Goal: Task Accomplishment & Management: Manage account settings

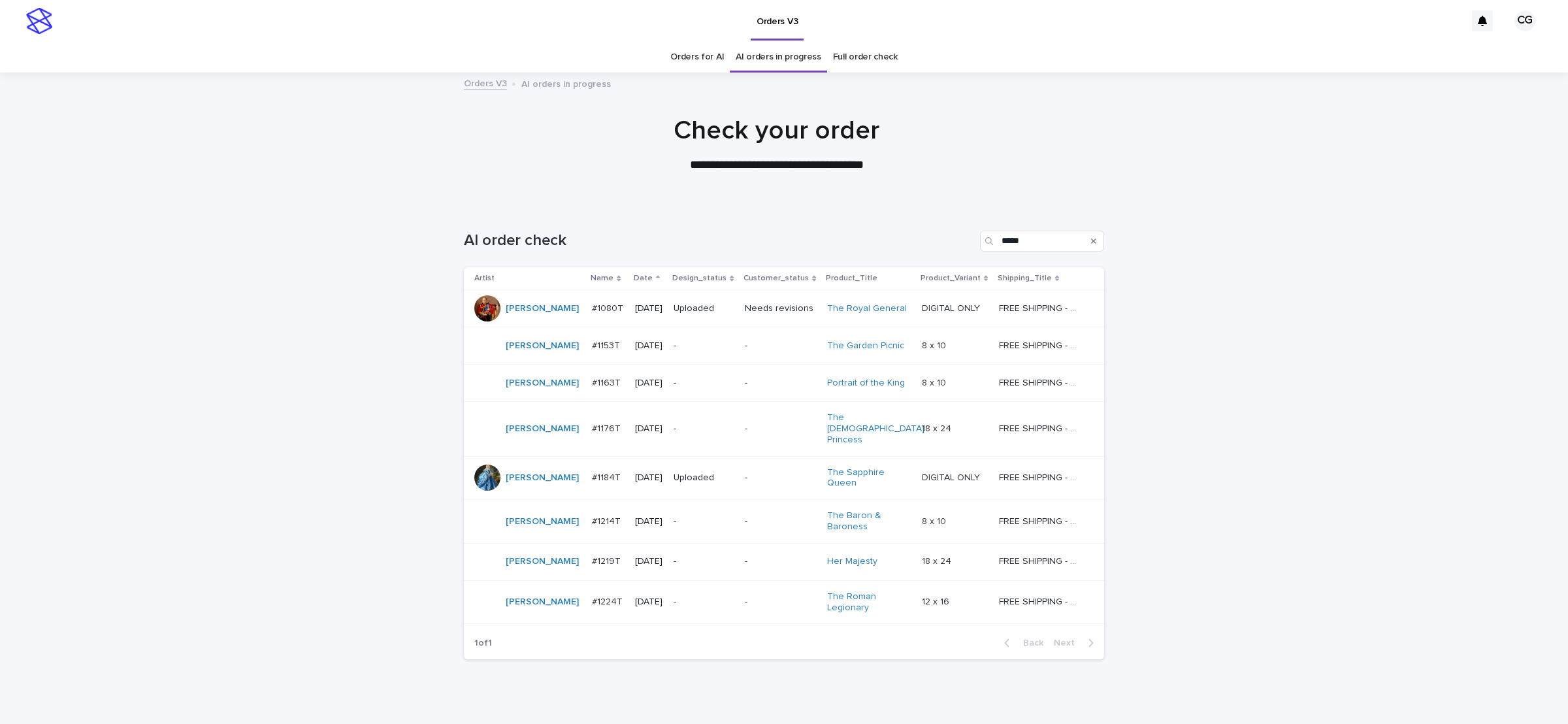
click at [673, 343] on p "-" at bounding box center [703, 346] width 61 height 11
click at [674, 341] on p "-" at bounding box center [703, 346] width 61 height 11
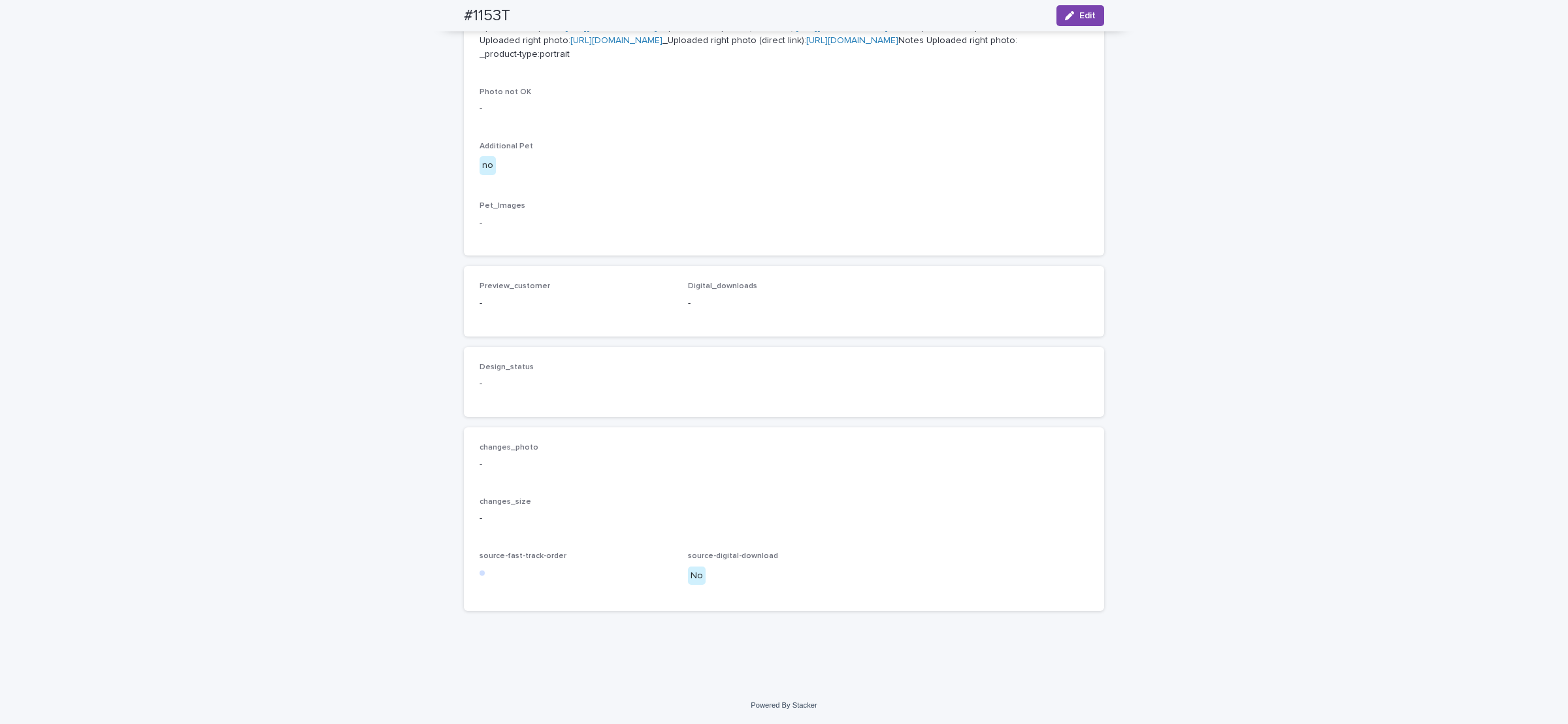
scroll to position [726, 0]
click at [1065, 15] on icon "button" at bounding box center [1069, 15] width 9 height 9
click at [509, 292] on button "Add" at bounding box center [511, 282] width 63 height 21
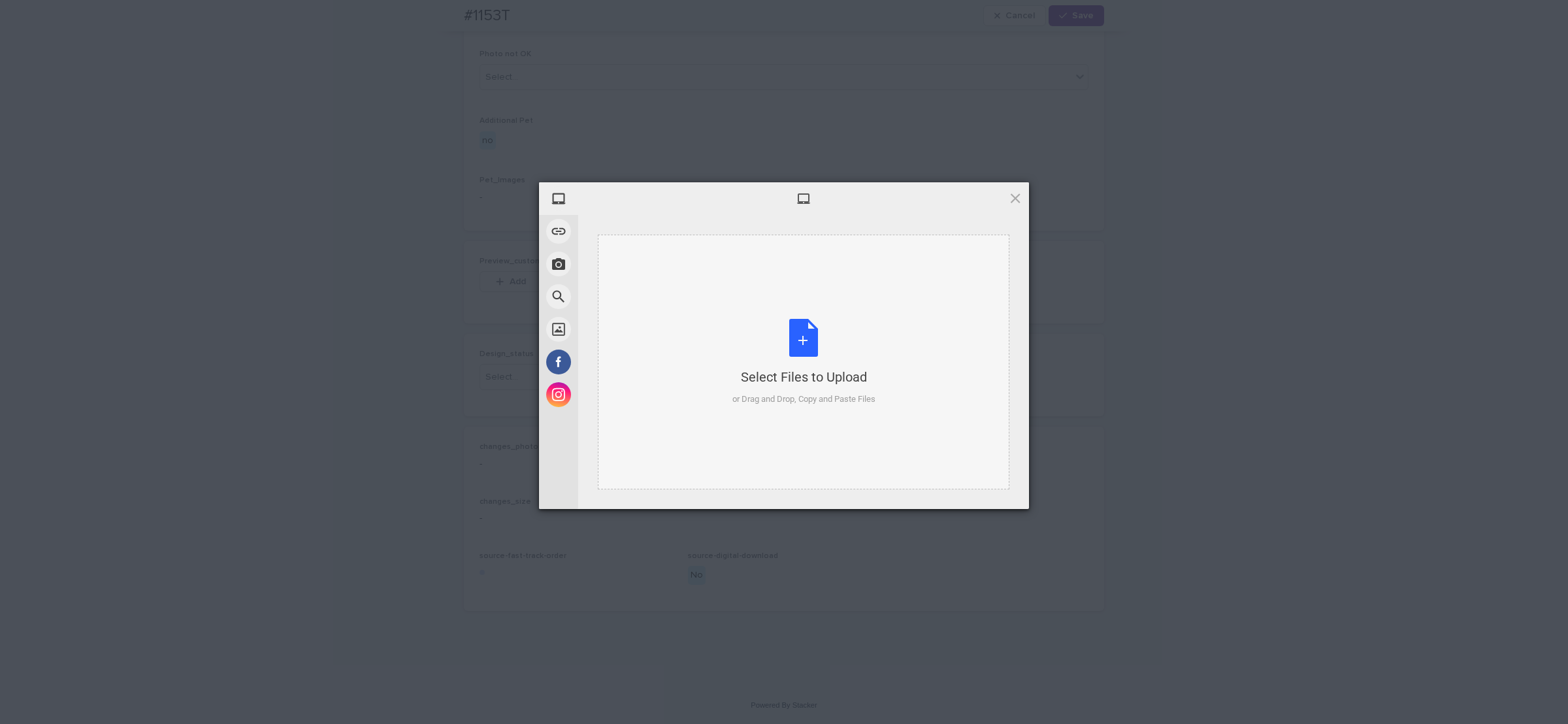
click at [757, 358] on div "Select Files to Upload or Drag and Drop, Copy and Paste Files" at bounding box center [803, 362] width 143 height 87
drag, startPoint x: 986, startPoint y: 491, endPoint x: 984, endPoint y: 482, distance: 9.2
click at [984, 488] on span "Upload 1" at bounding box center [990, 492] width 26 height 10
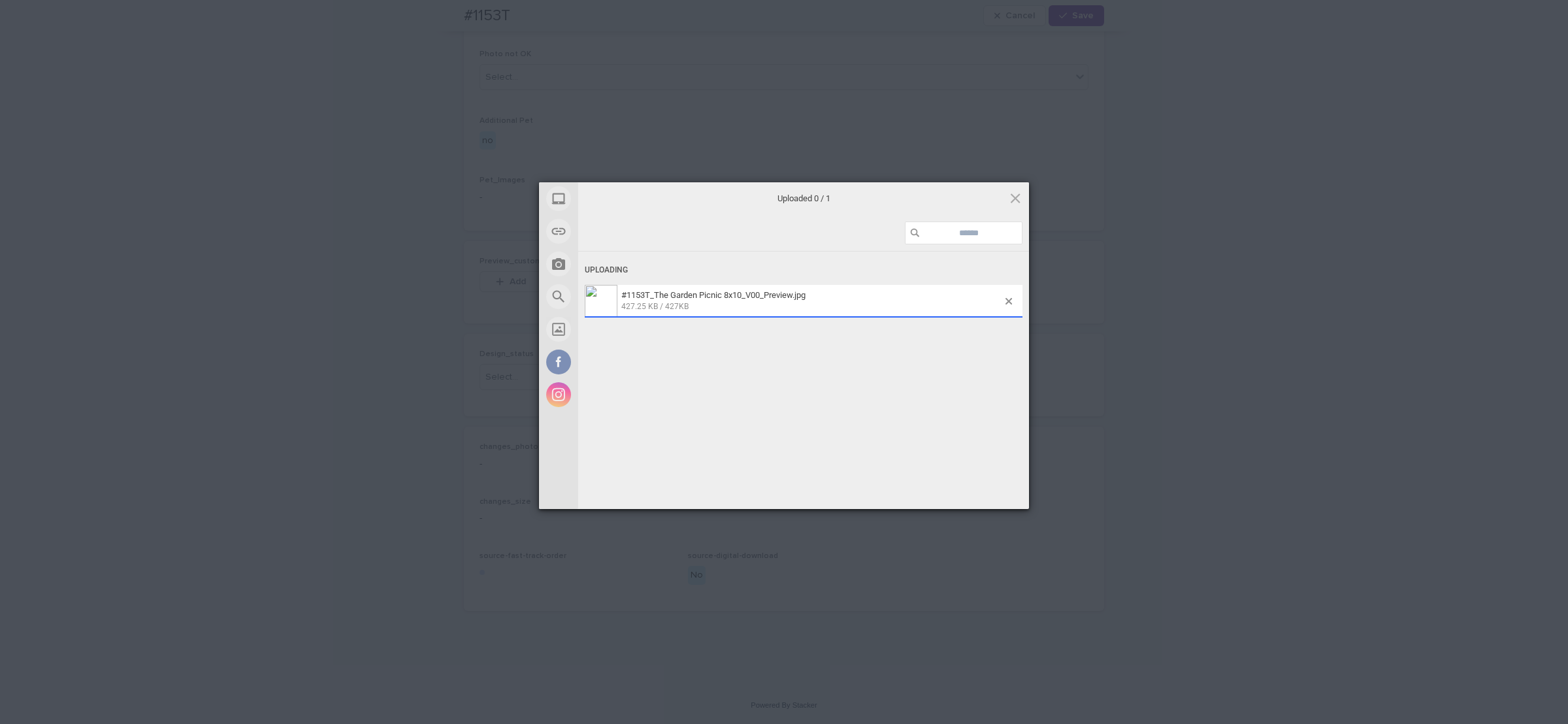
scroll to position [749, 0]
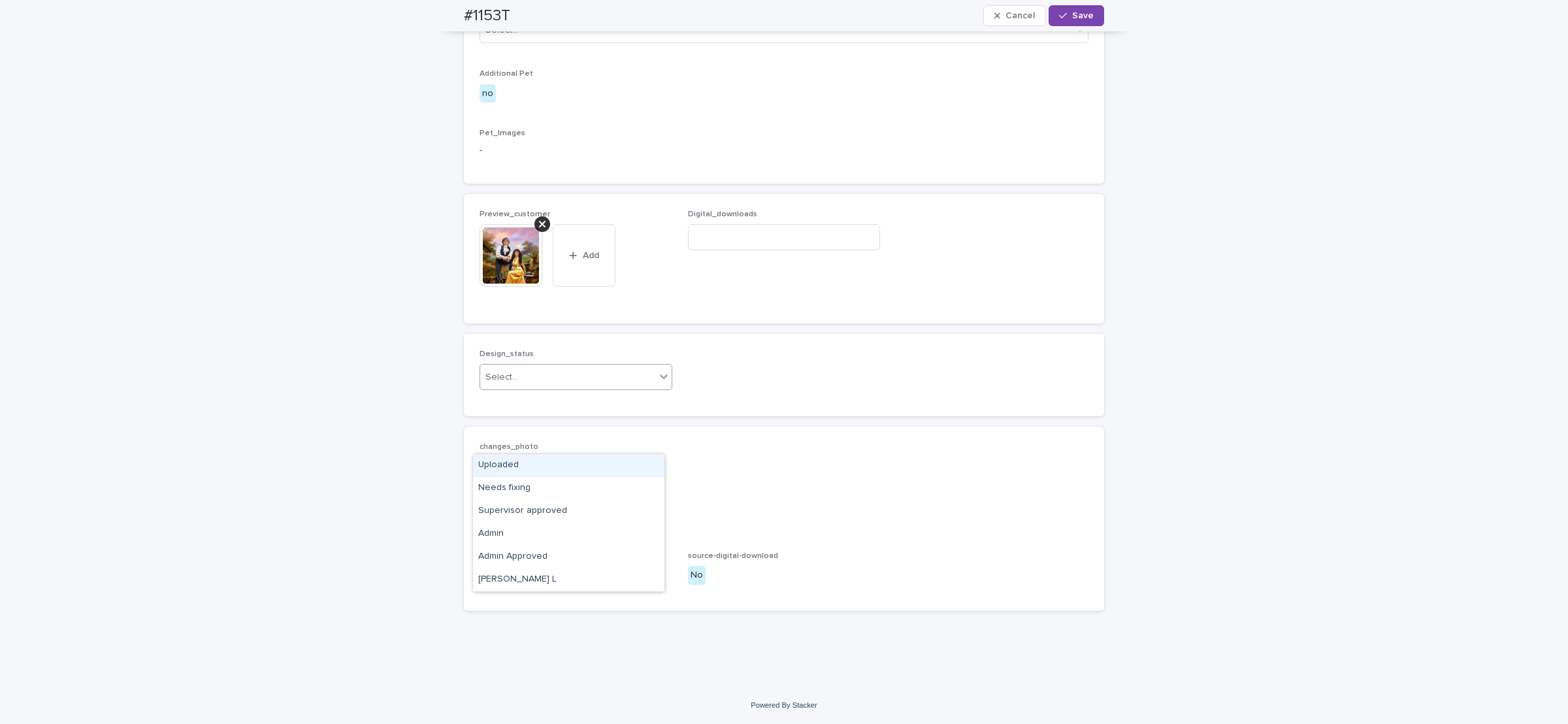
drag, startPoint x: 502, startPoint y: 437, endPoint x: 501, endPoint y: 450, distance: 13.0
click at [501, 384] on div "Select..." at bounding box center [501, 377] width 32 height 14
click at [505, 471] on div "Uploaded" at bounding box center [568, 465] width 191 height 23
click at [1079, 12] on span "Save" at bounding box center [1083, 15] width 22 height 9
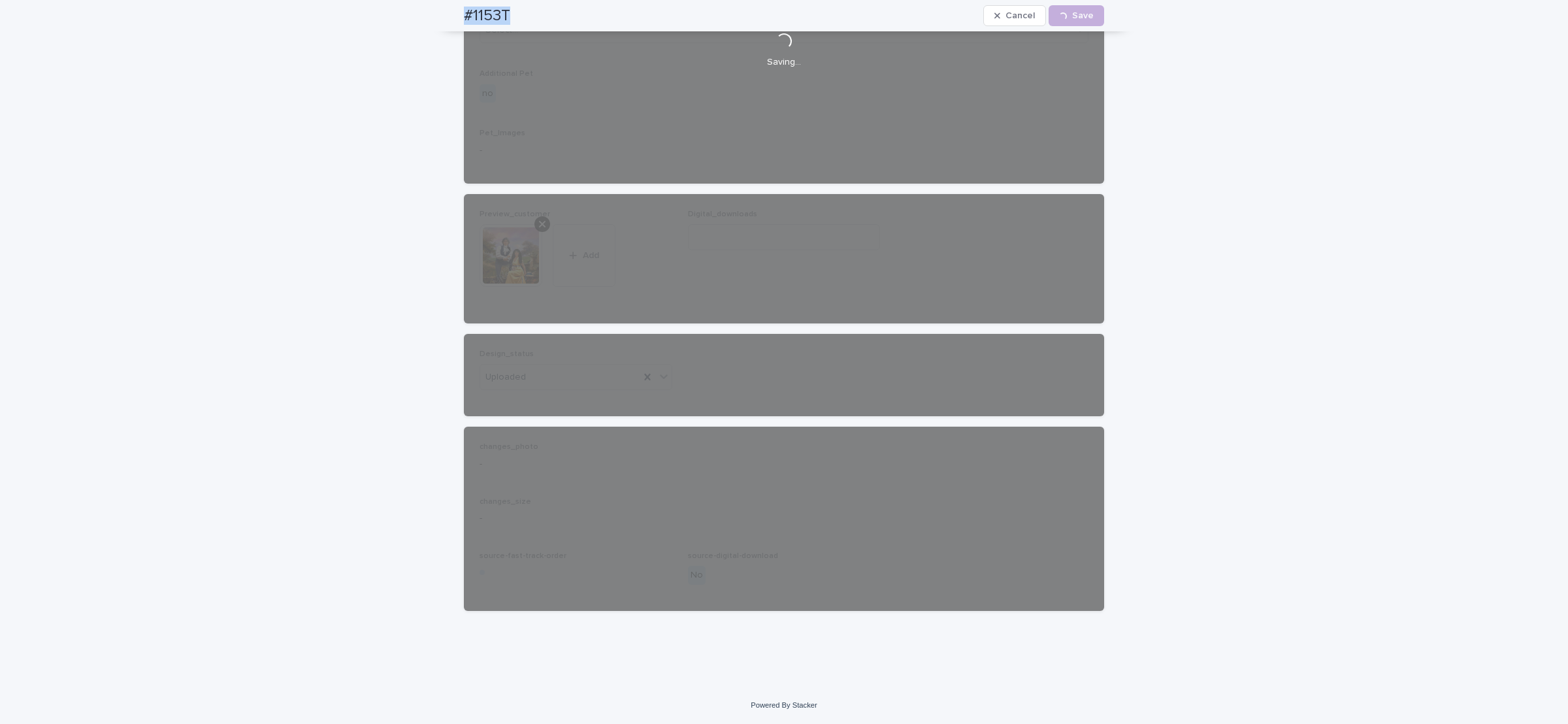
drag, startPoint x: 457, startPoint y: 16, endPoint x: 518, endPoint y: 10, distance: 61.3
click at [523, 19] on div "#1153T Cancel Loading... Save" at bounding box center [784, 15] width 640 height 31
copy h2 "#1153T"
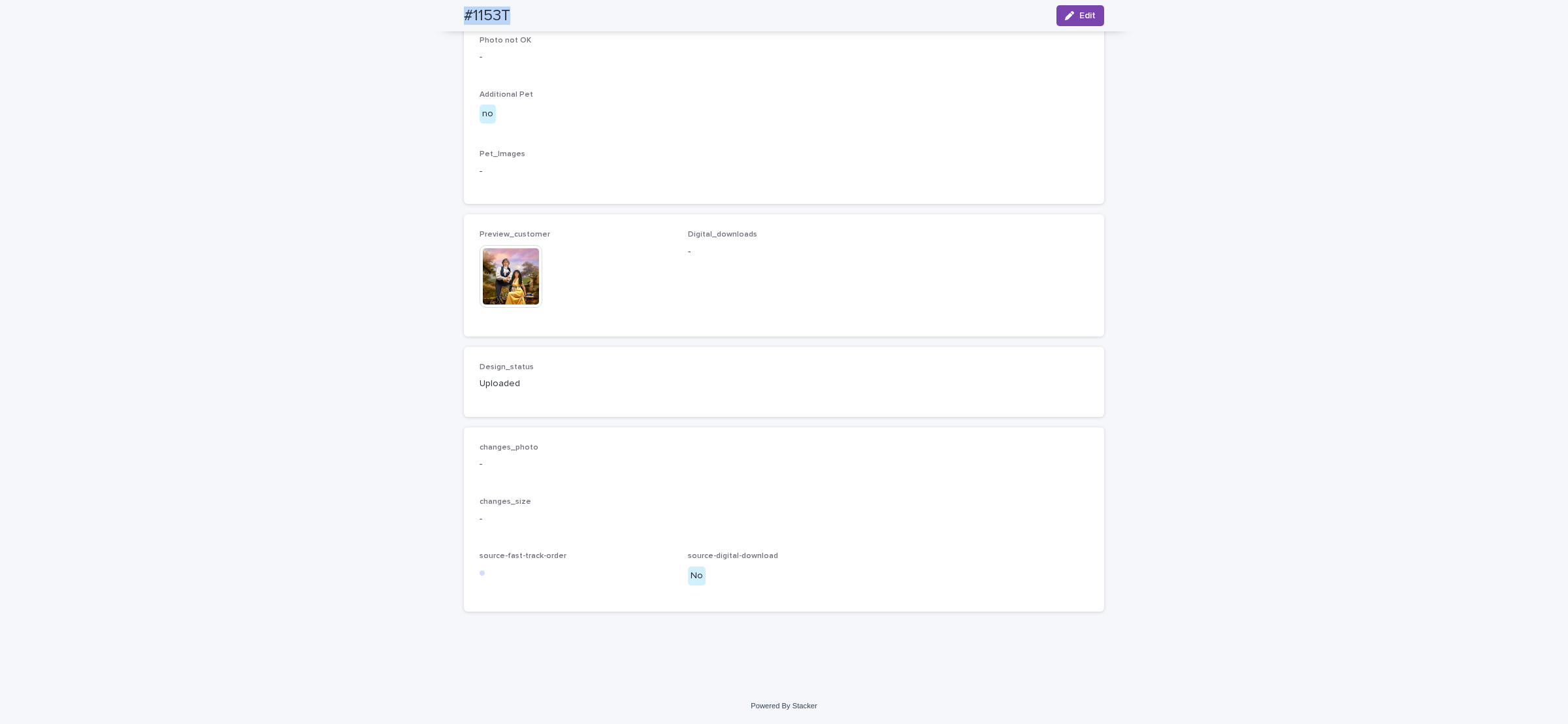
scroll to position [731, 0]
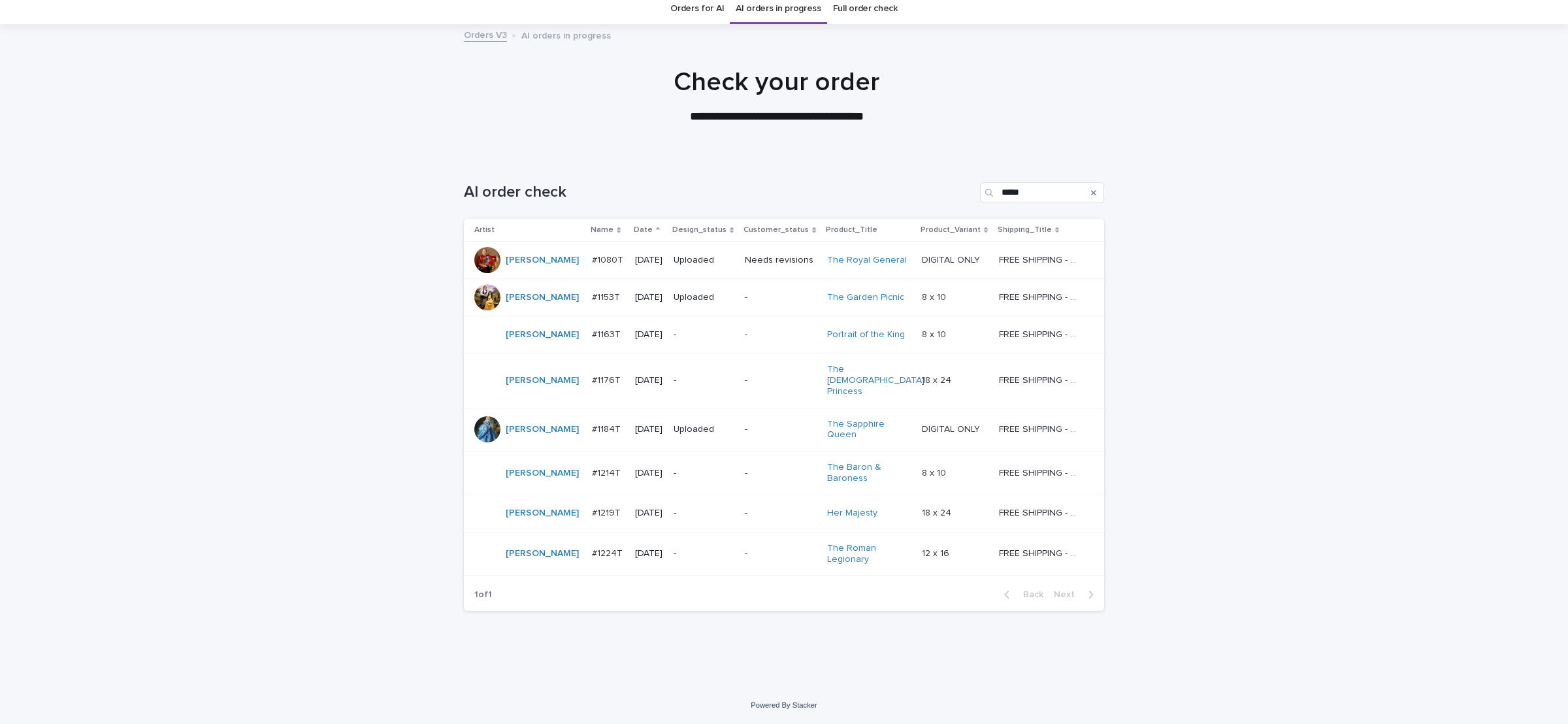
scroll to position [40, 0]
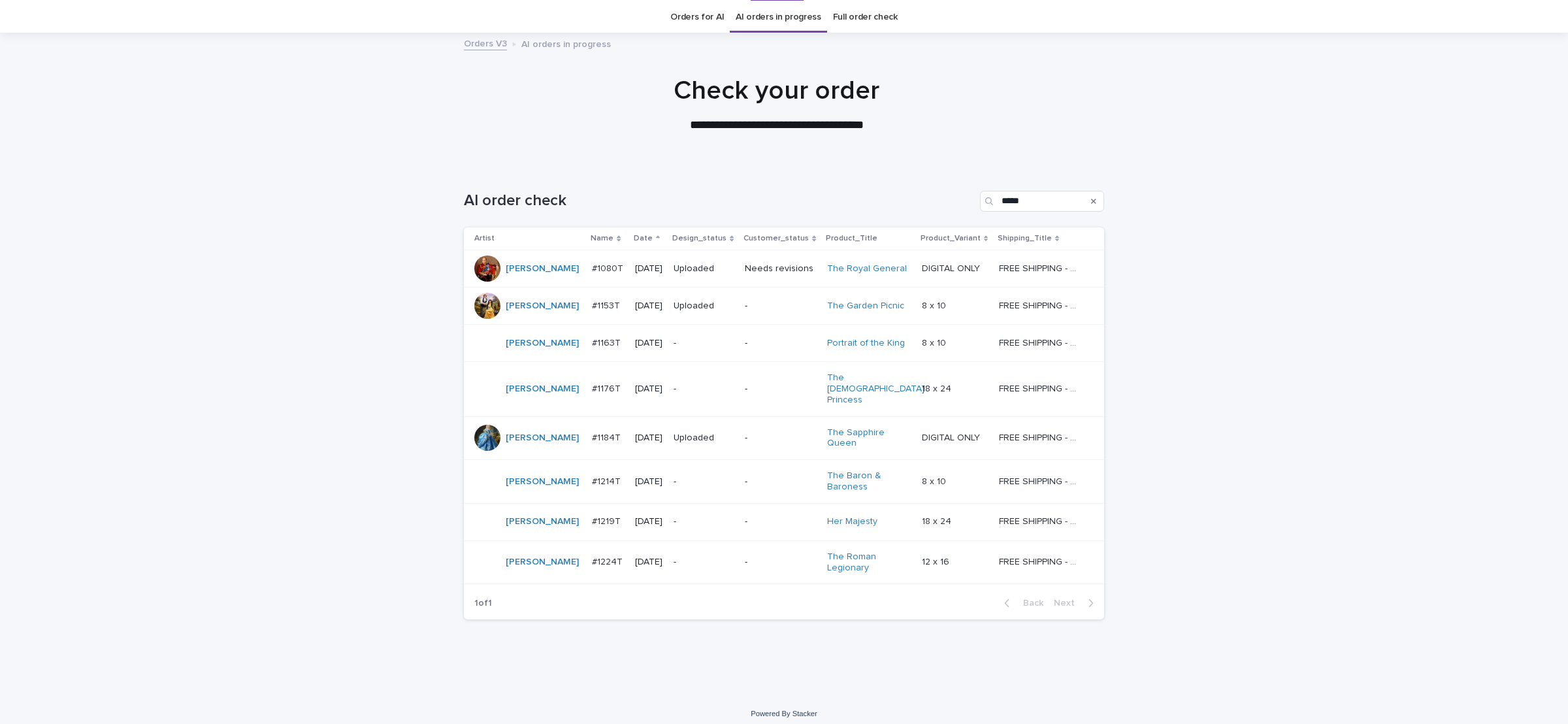
click at [718, 343] on p "-" at bounding box center [703, 343] width 61 height 11
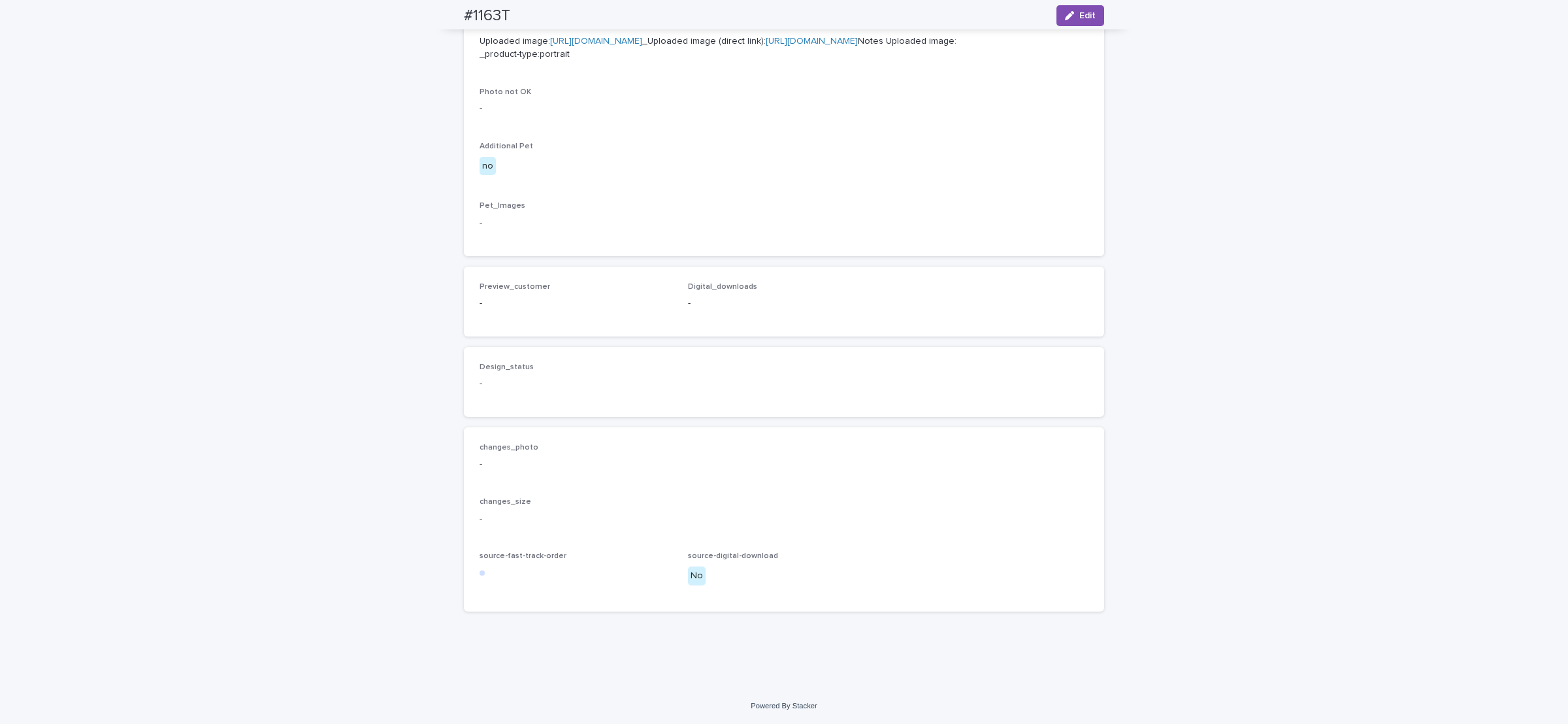
scroll to position [645, 0]
drag, startPoint x: 1080, startPoint y: 15, endPoint x: 796, endPoint y: 123, distance: 303.8
click at [1080, 14] on span "Edit" at bounding box center [1088, 15] width 16 height 9
click at [509, 286] on span "Add" at bounding box center [518, 281] width 16 height 9
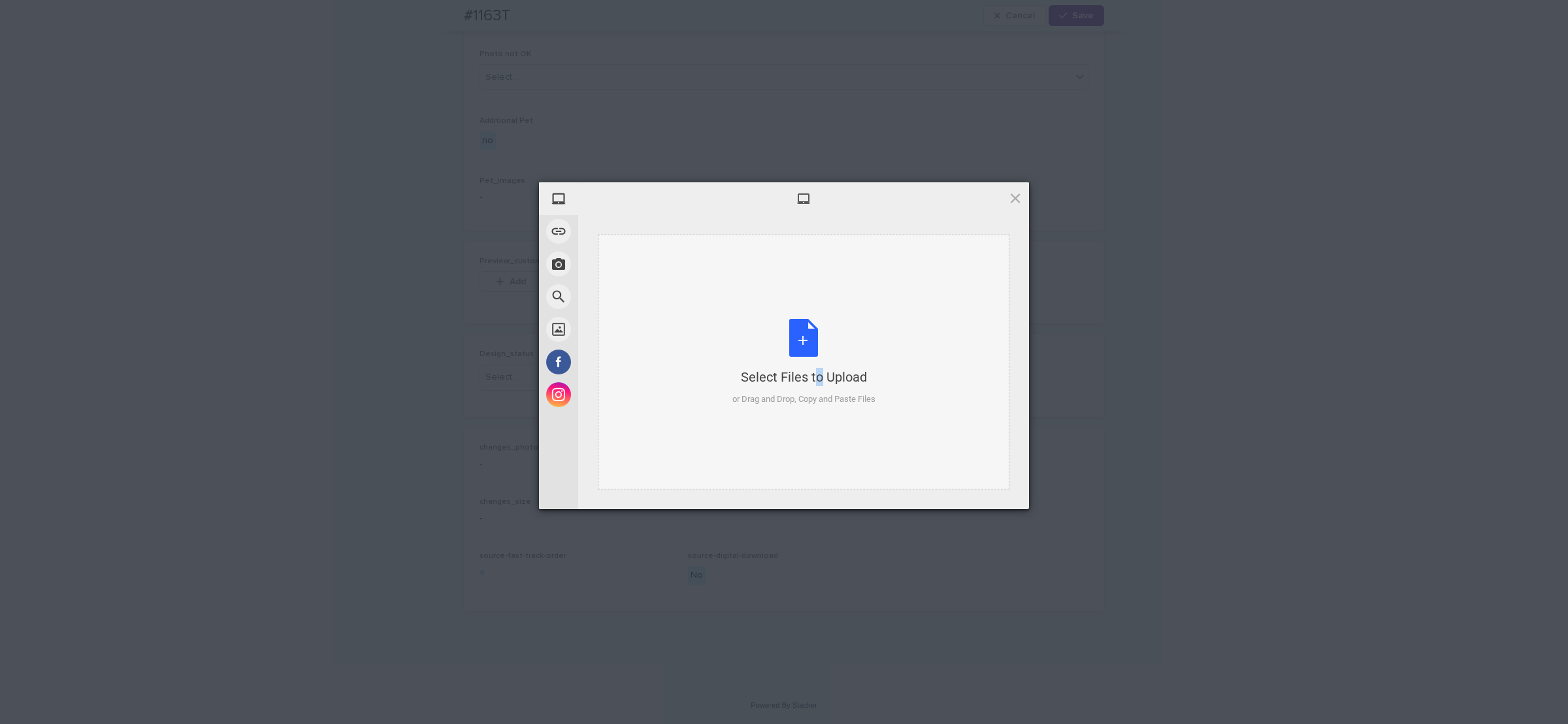
click at [790, 326] on div "Select Files to Upload or Drag and Drop, Copy and Paste Files" at bounding box center [803, 362] width 143 height 87
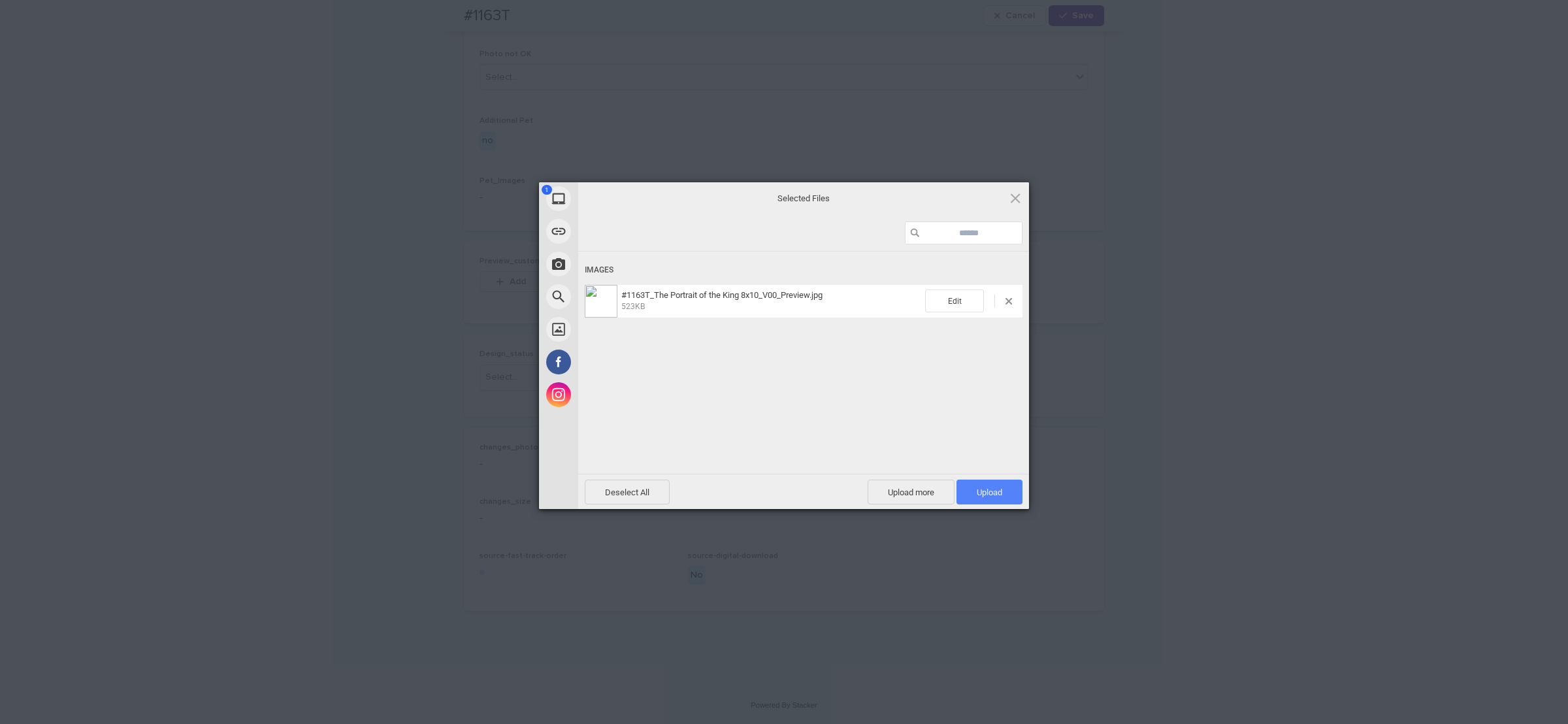
click at [1004, 491] on span "Upload 1" at bounding box center [990, 492] width 66 height 25
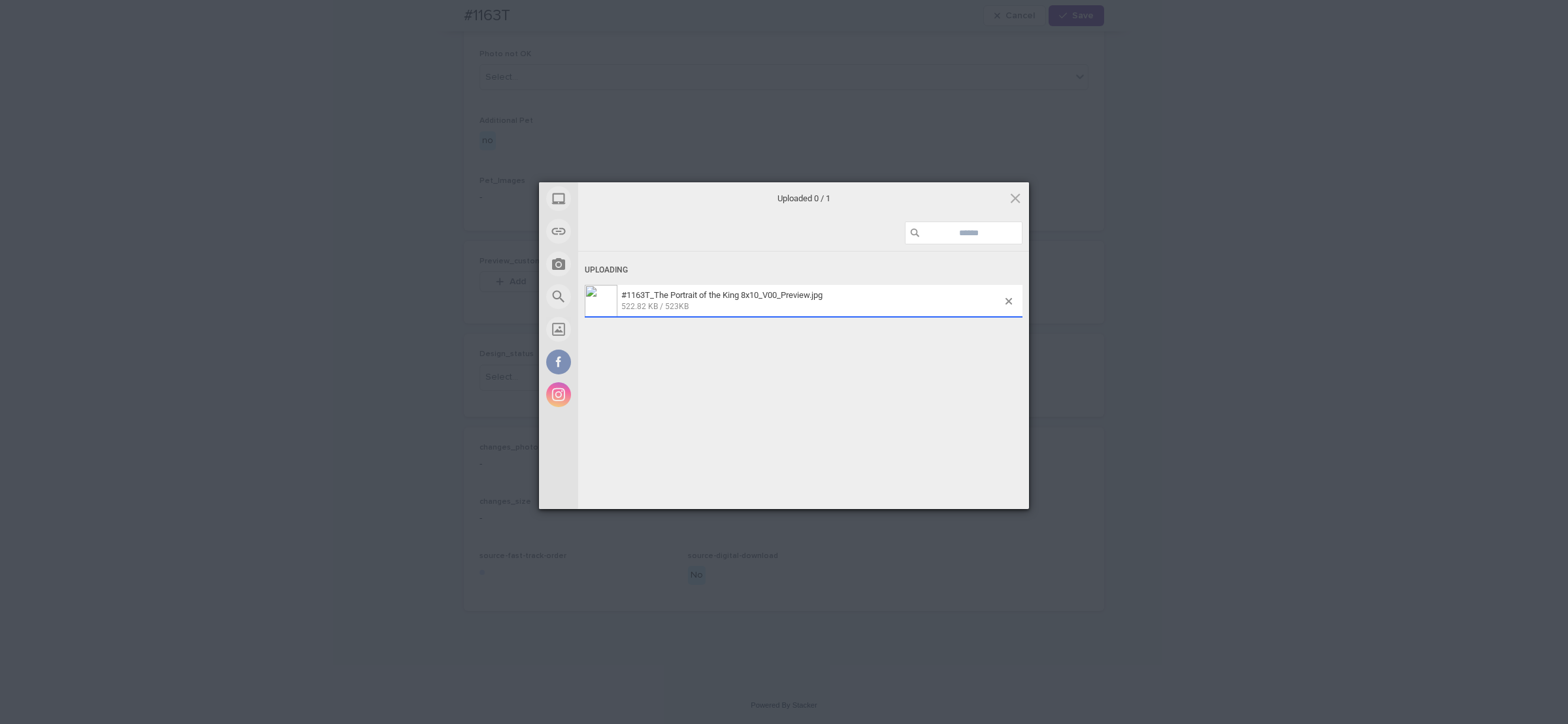
scroll to position [688, 0]
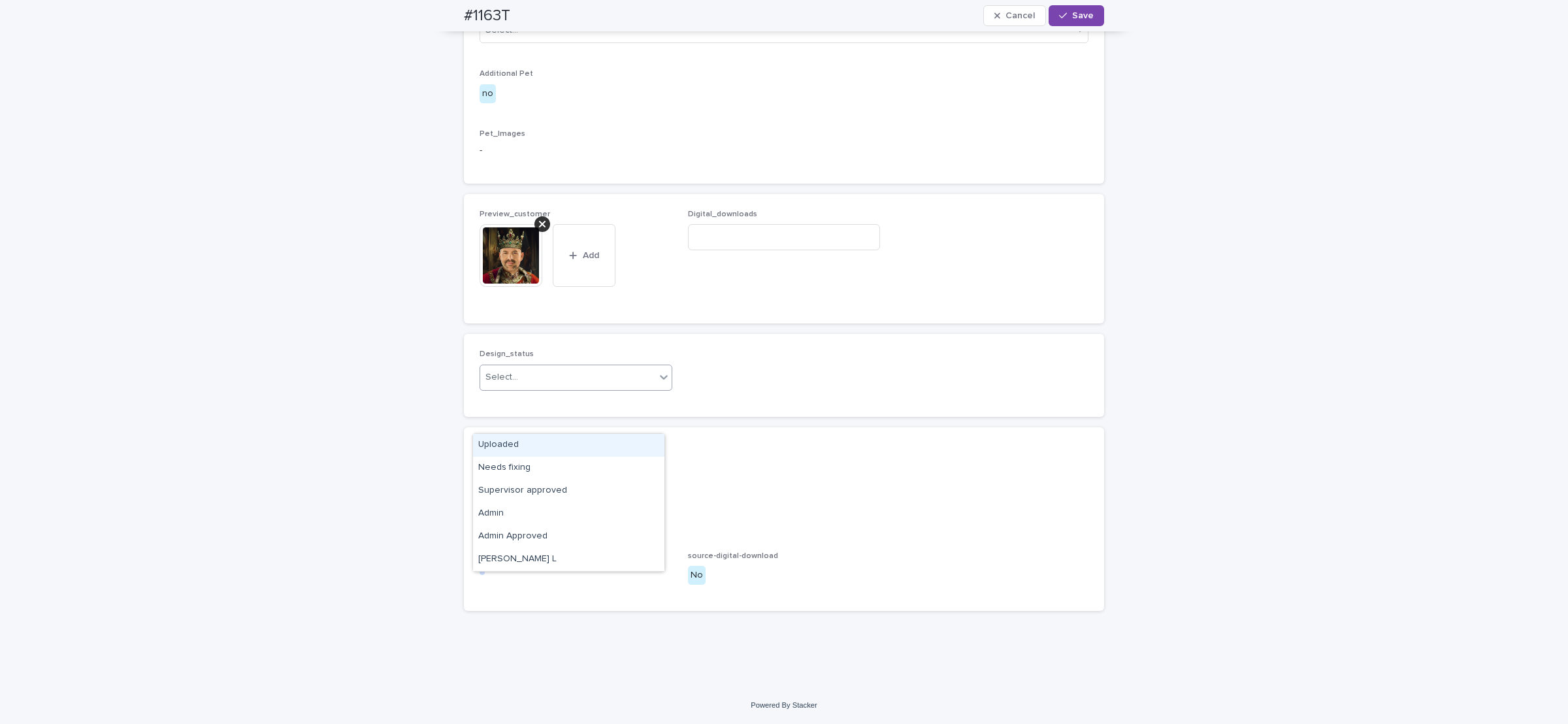
drag, startPoint x: 518, startPoint y: 421, endPoint x: 512, endPoint y: 453, distance: 32.6
click at [516, 388] on div "Select..." at bounding box center [568, 377] width 175 height 22
click at [512, 450] on div "Uploaded" at bounding box center [568, 445] width 191 height 23
drag, startPoint x: 1076, startPoint y: 20, endPoint x: 1031, endPoint y: 4, distance: 47.8
click at [1075, 19] on span "Save" at bounding box center [1083, 15] width 22 height 9
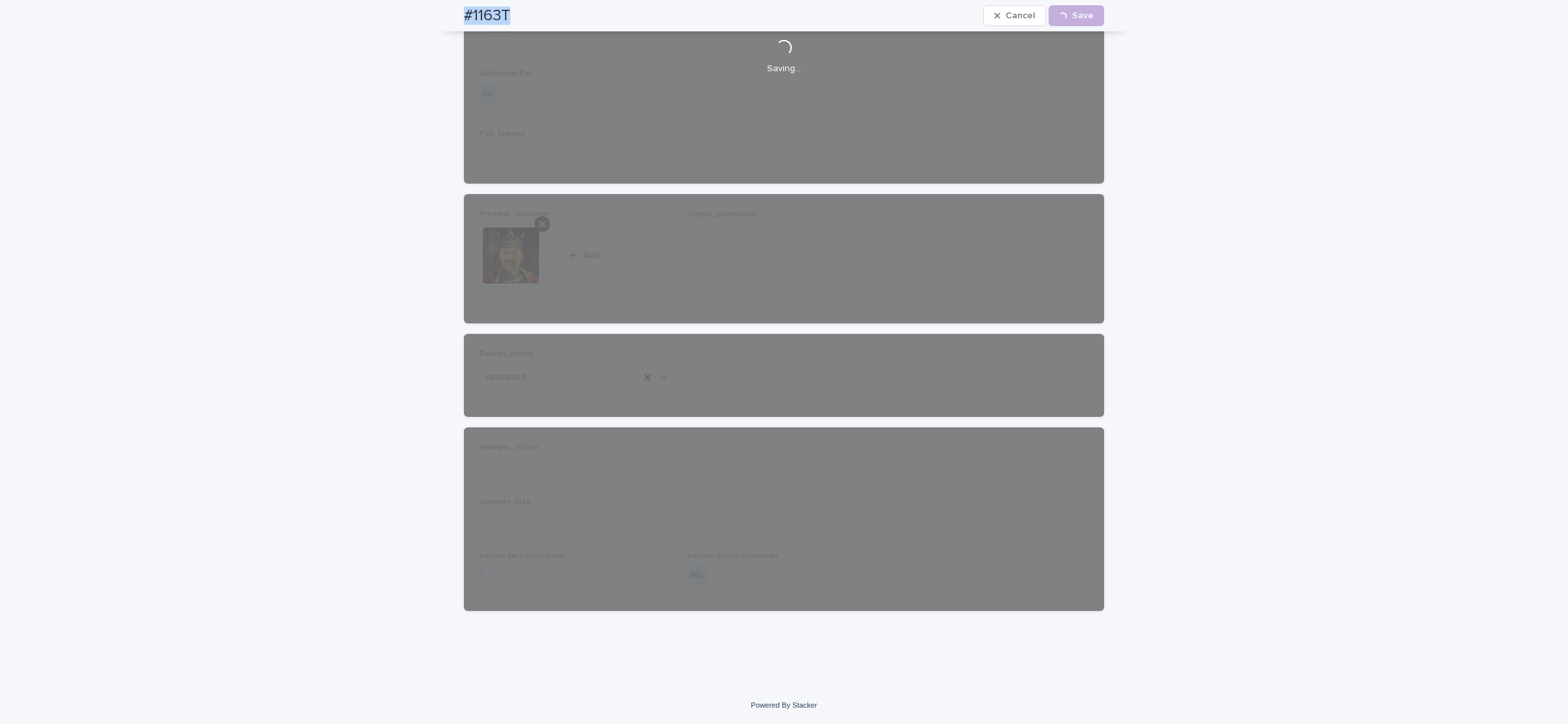
drag, startPoint x: 447, startPoint y: 12, endPoint x: 522, endPoint y: 18, distance: 75.2
click at [522, 19] on div "#1163T Cancel Loading... Save" at bounding box center [784, 15] width 703 height 31
copy h2 "#1163T"
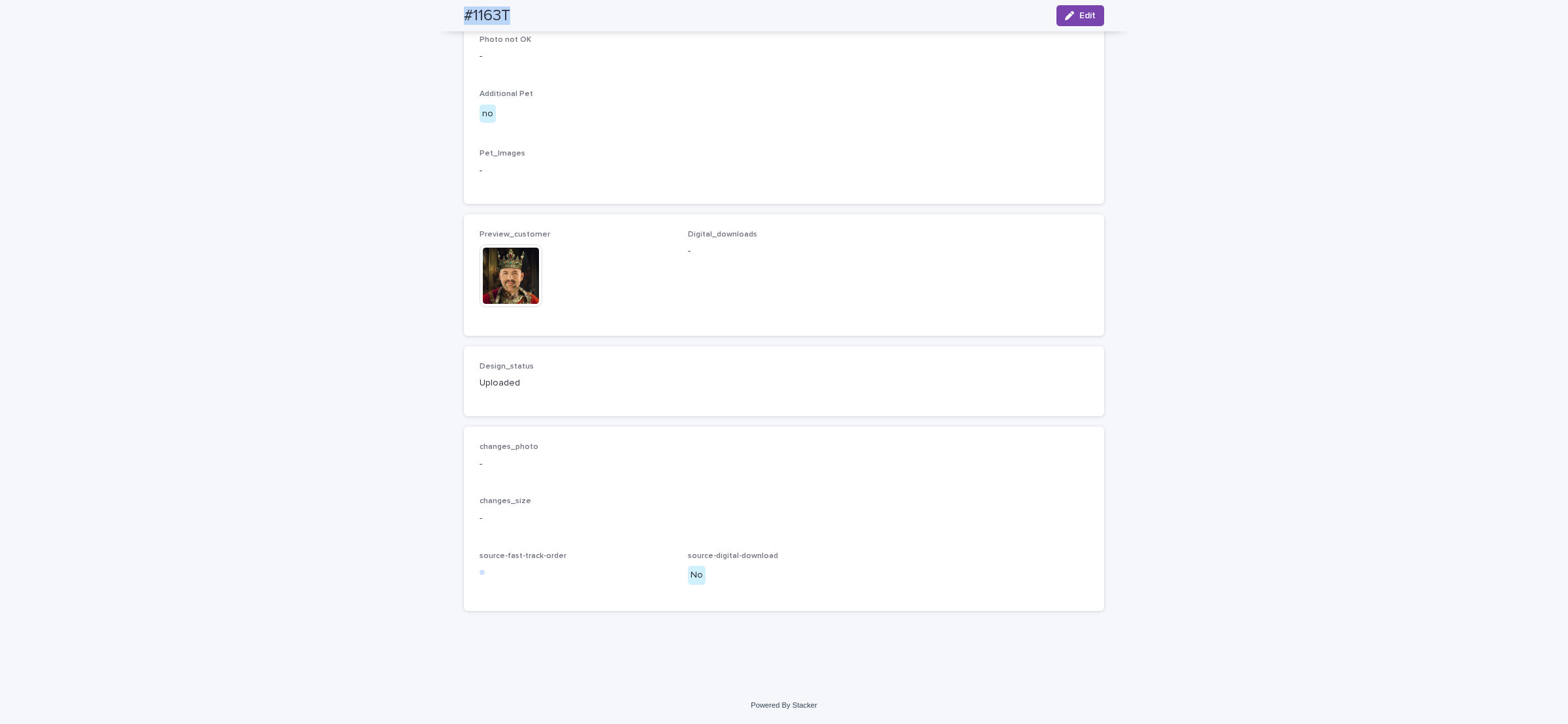
scroll to position [671, 0]
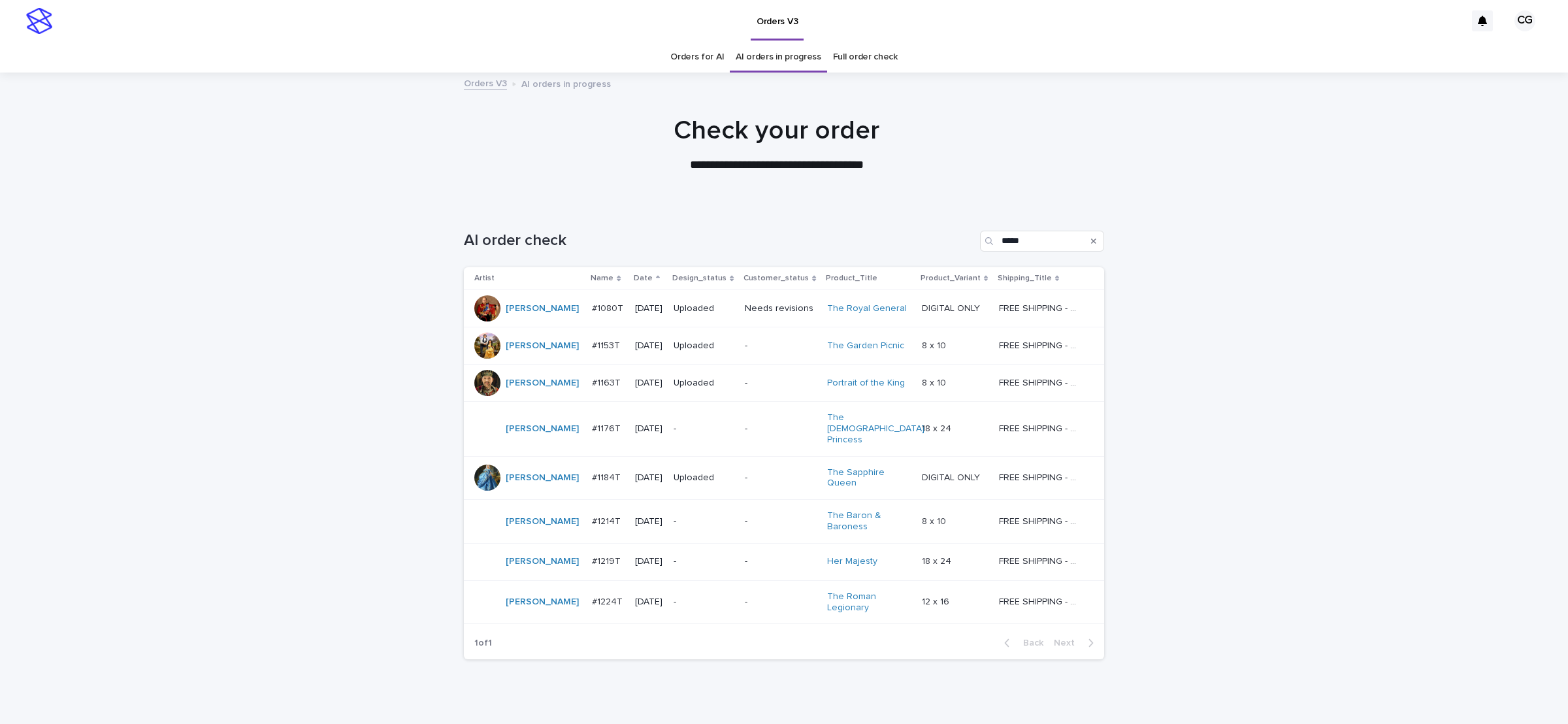
click at [711, 423] on p "-" at bounding box center [703, 429] width 61 height 11
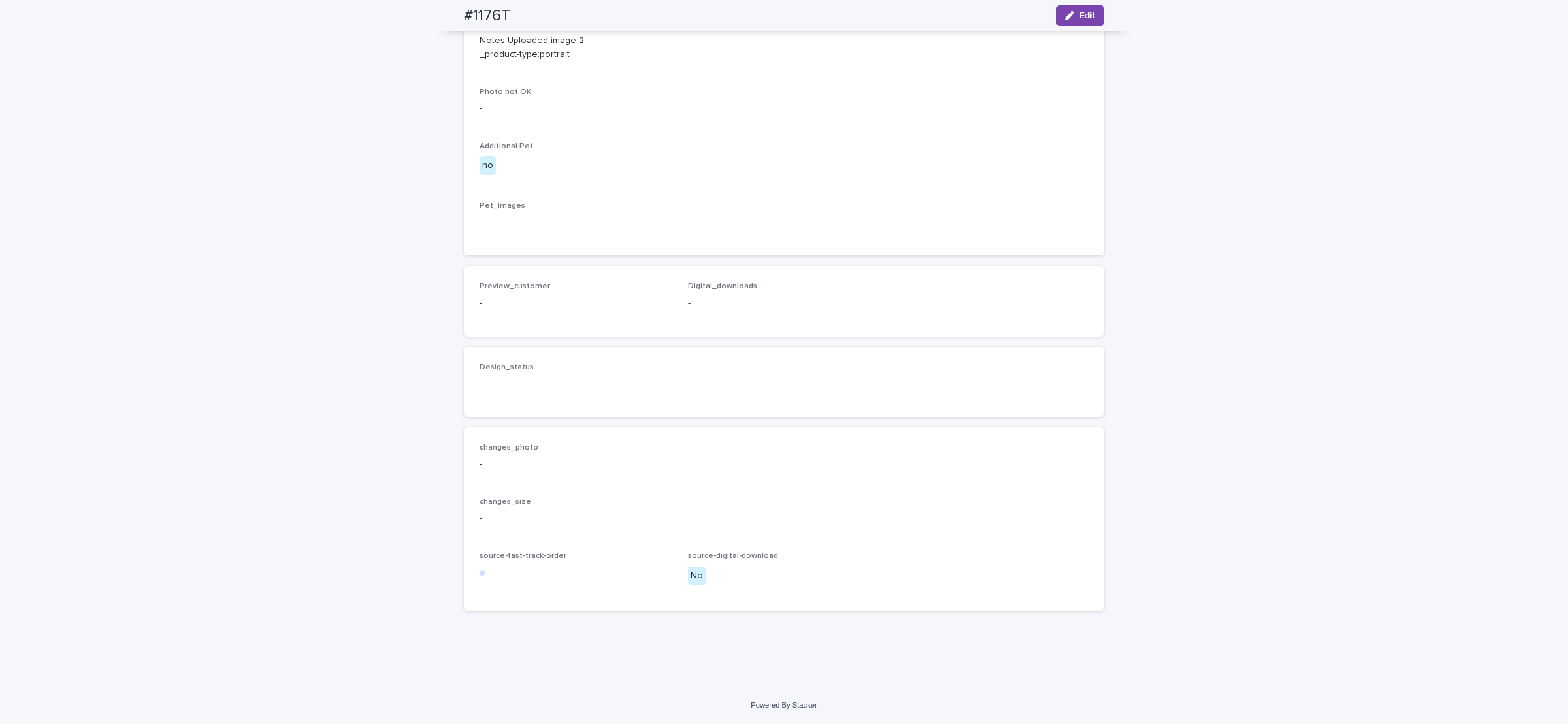
scroll to position [753, 0]
click at [1071, 16] on button "Edit" at bounding box center [1080, 15] width 48 height 21
click at [497, 388] on div "Select..." at bounding box center [568, 377] width 175 height 22
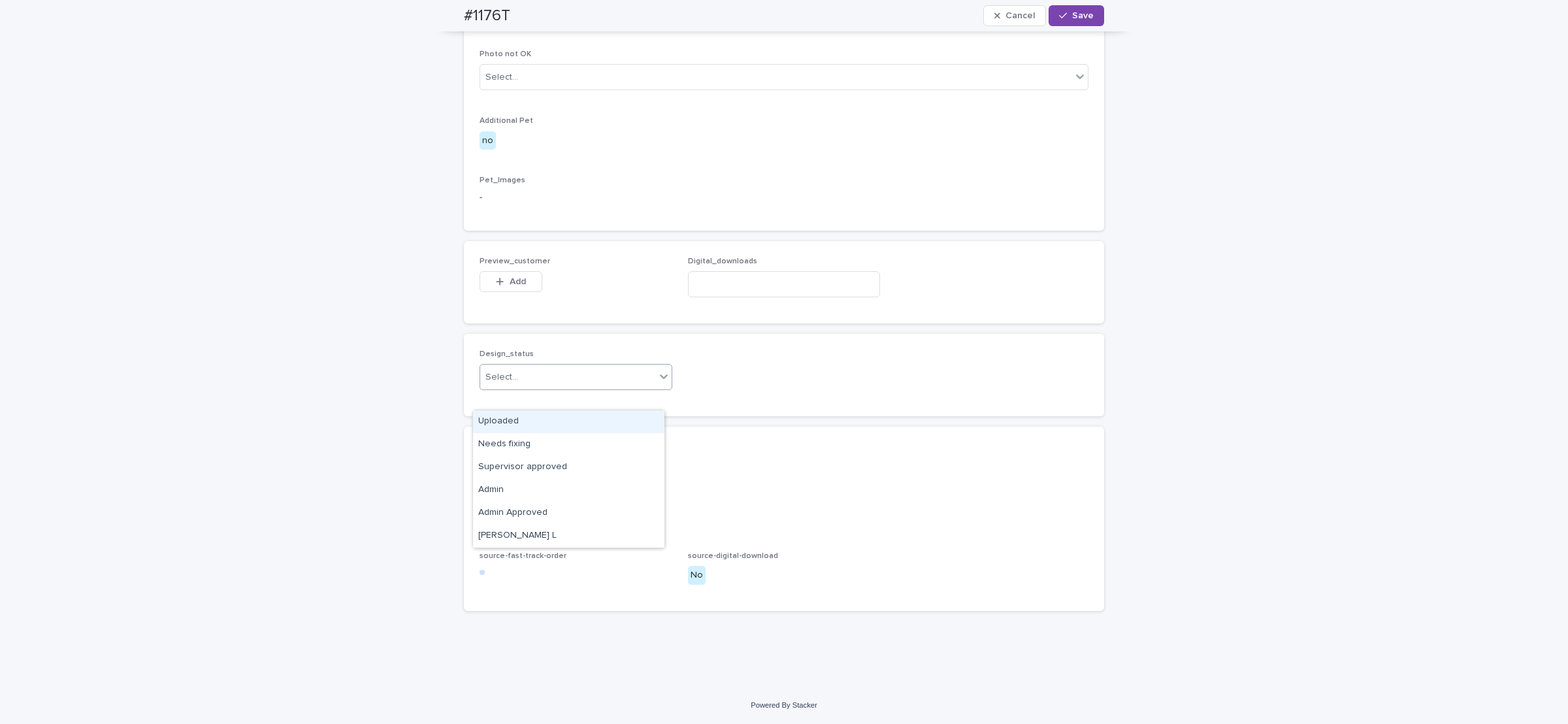
drag, startPoint x: 500, startPoint y: 426, endPoint x: 512, endPoint y: 363, distance: 64.1
click at [498, 425] on div "Uploaded" at bounding box center [568, 421] width 191 height 23
click at [512, 286] on span "Add" at bounding box center [518, 281] width 16 height 9
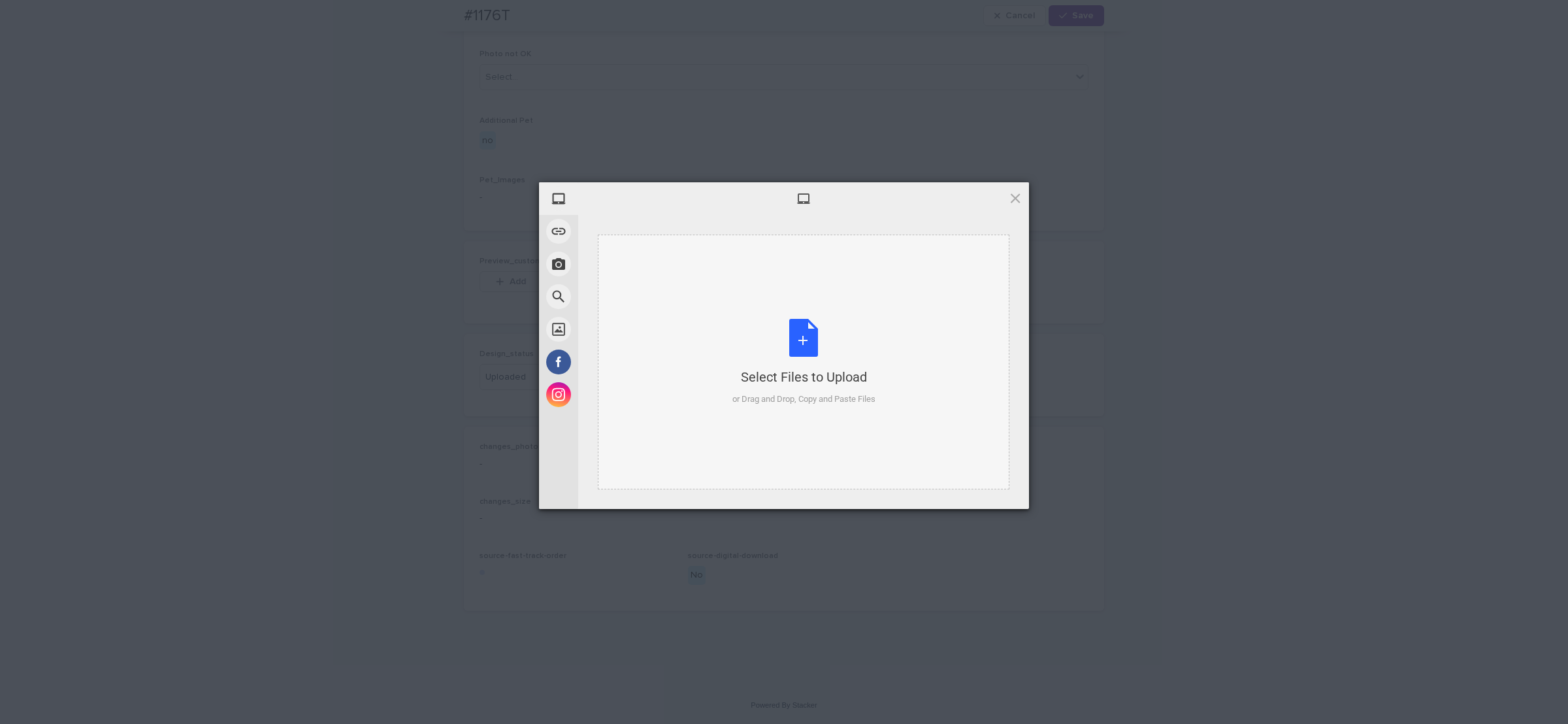
click at [792, 329] on div "Select Files to Upload or Drag and Drop, Copy and Paste Files" at bounding box center [803, 362] width 143 height 87
drag, startPoint x: 994, startPoint y: 490, endPoint x: 996, endPoint y: 451, distance: 39.1
click at [992, 490] on span "Upload 1" at bounding box center [990, 492] width 26 height 10
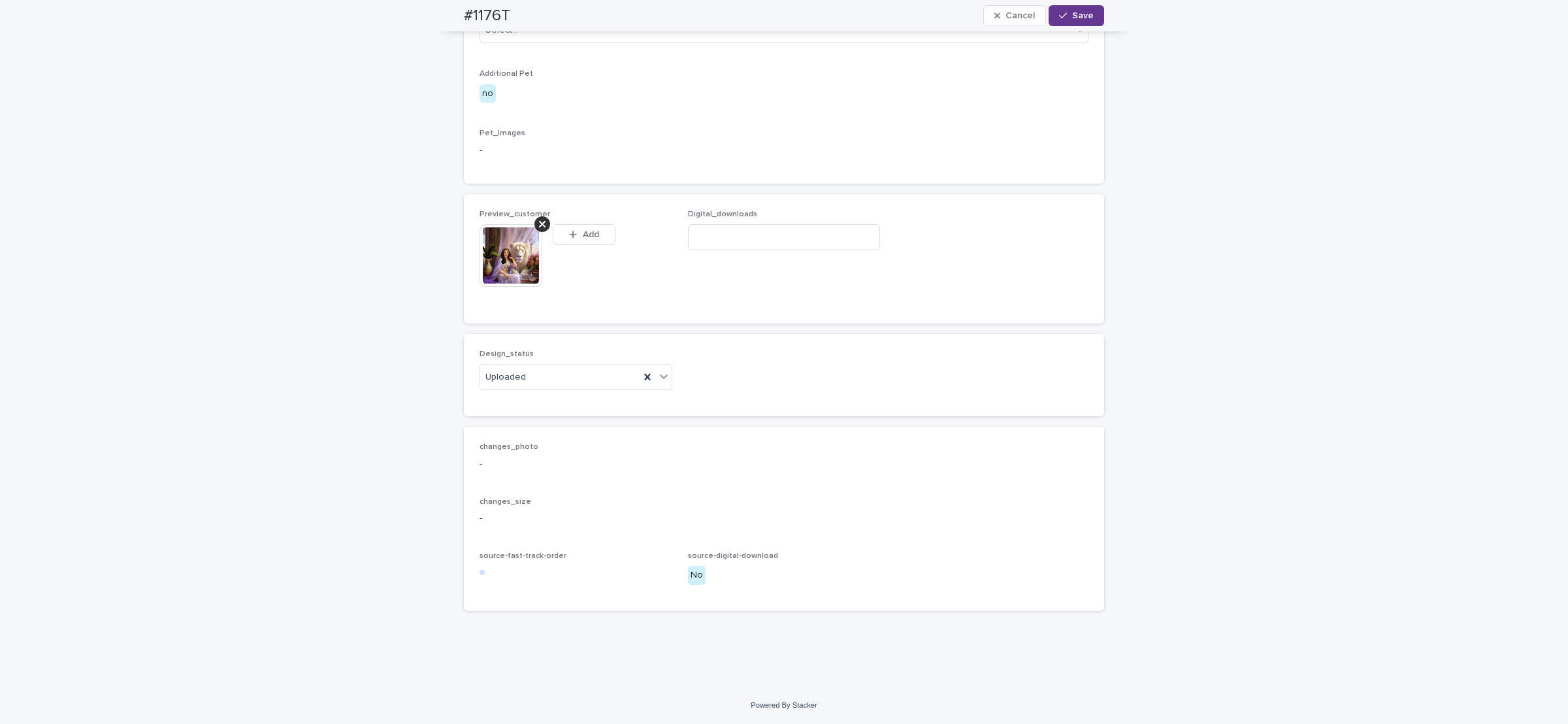
scroll to position [796, 0]
drag, startPoint x: 1072, startPoint y: 15, endPoint x: 1043, endPoint y: 16, distance: 29.0
click at [1072, 15] on span "Save" at bounding box center [1083, 15] width 22 height 9
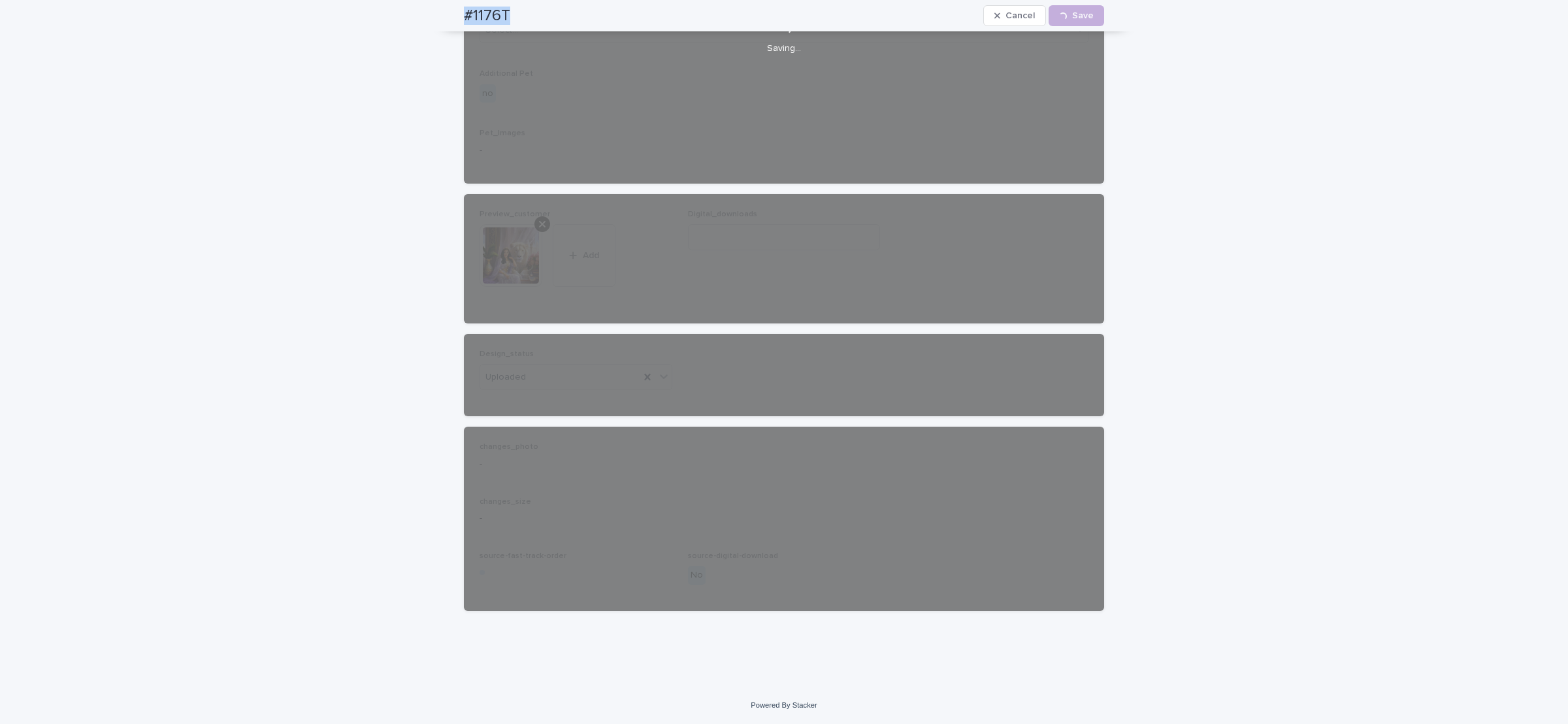
drag, startPoint x: 457, startPoint y: 22, endPoint x: 509, endPoint y: 15, distance: 52.5
click at [509, 19] on div "#1176T Cancel Loading... Save" at bounding box center [784, 15] width 640 height 31
copy h2 "#1176T"
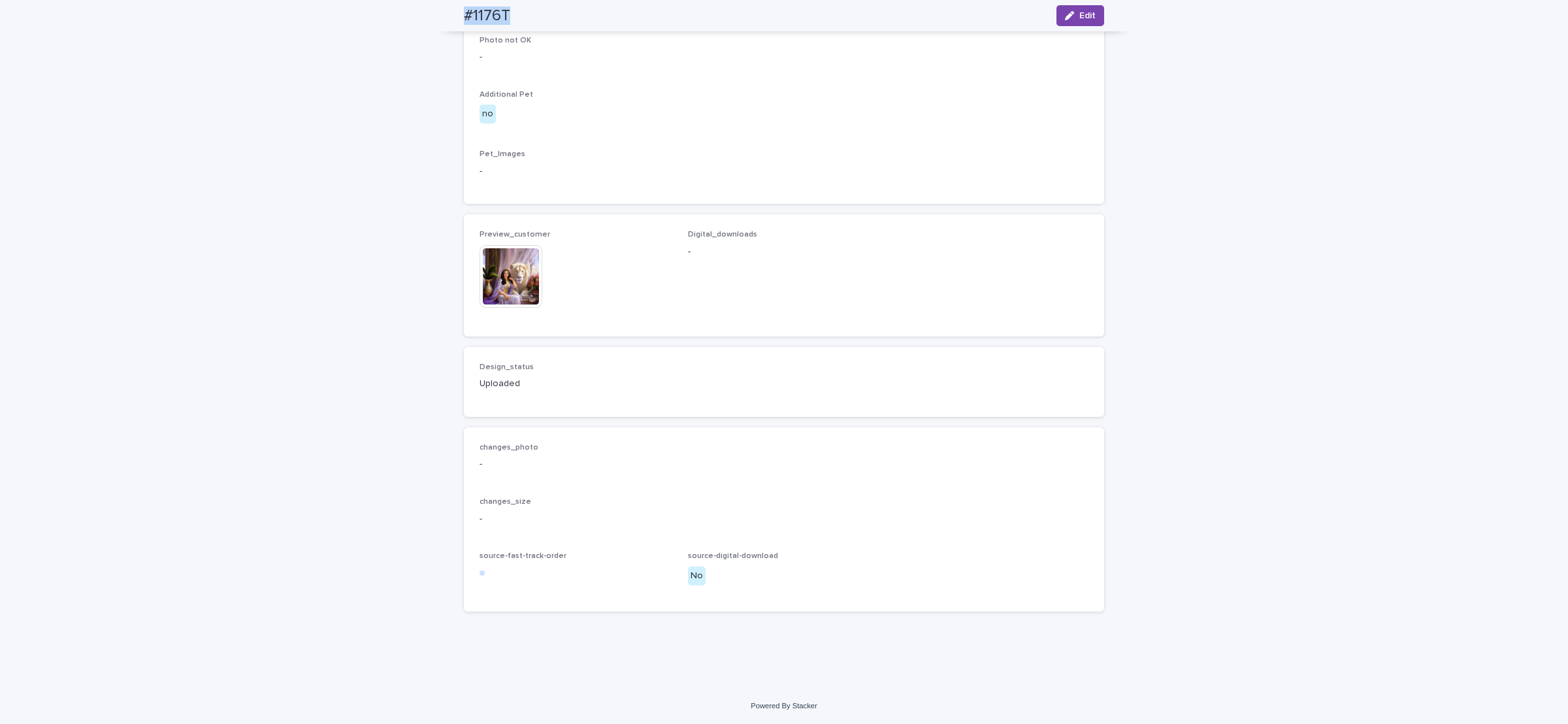
scroll to position [779, 0]
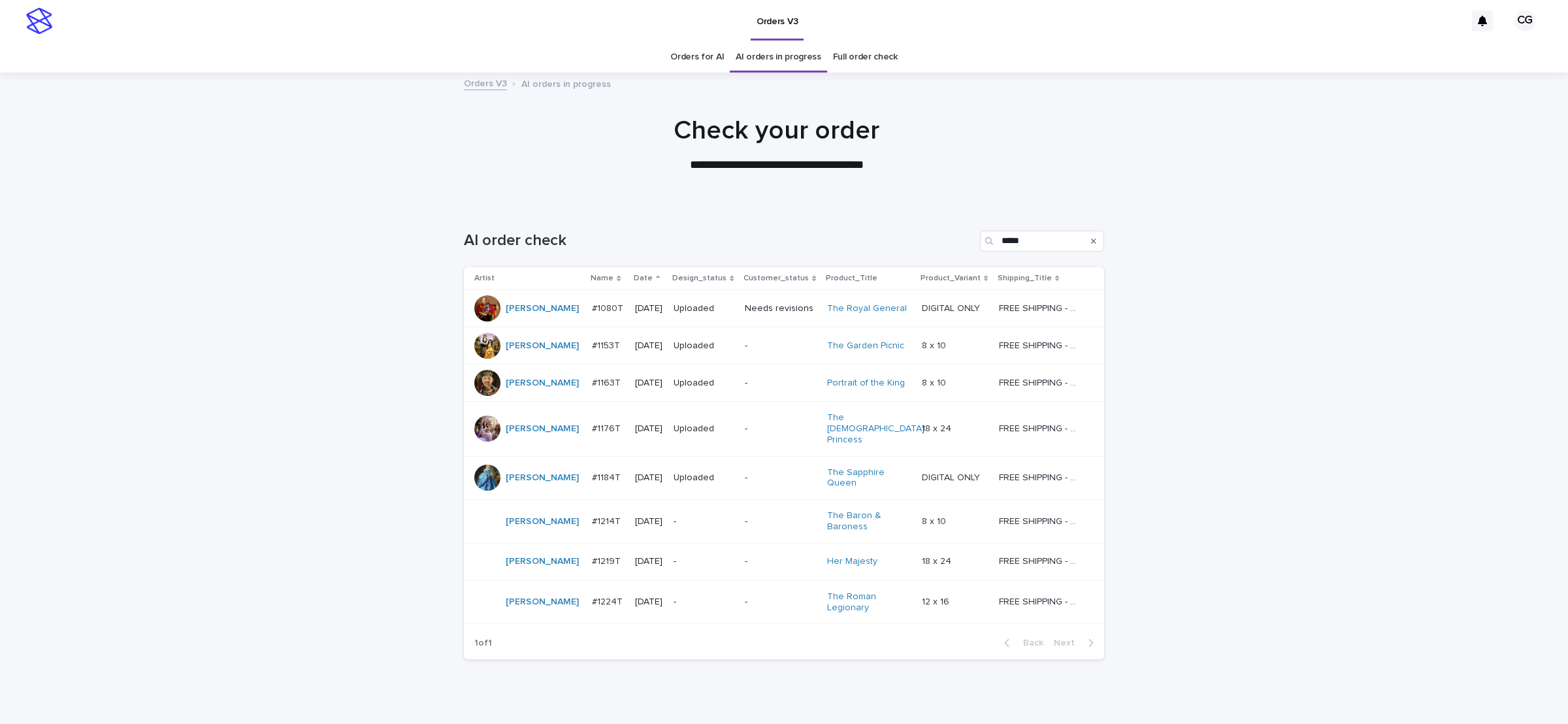
click at [698, 516] on p "-" at bounding box center [703, 521] width 61 height 11
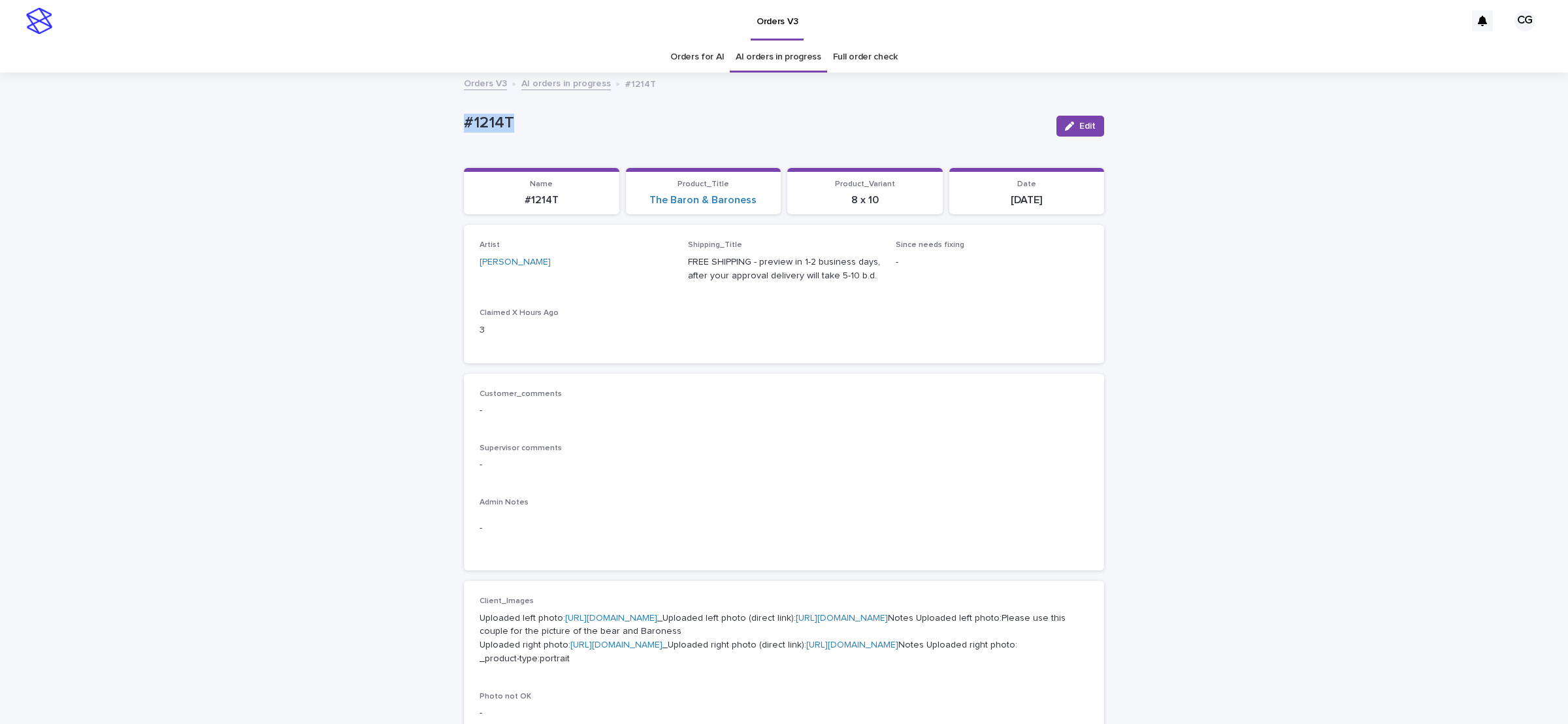
drag, startPoint x: 498, startPoint y: 128, endPoint x: 523, endPoint y: 122, distance: 25.7
click at [522, 125] on div "Loading... Saving… Loading... Saving… #1214T Edit #1214T Edit Sorry, there was …" at bounding box center [784, 682] width 1568 height 1217
copy p "#1214T"
click at [796, 622] on link "https://files.getuploadkit.com/fb9103b9-f7ca-44bf-9857-1dea655e0cff/88ccd386-18…" at bounding box center [842, 617] width 92 height 9
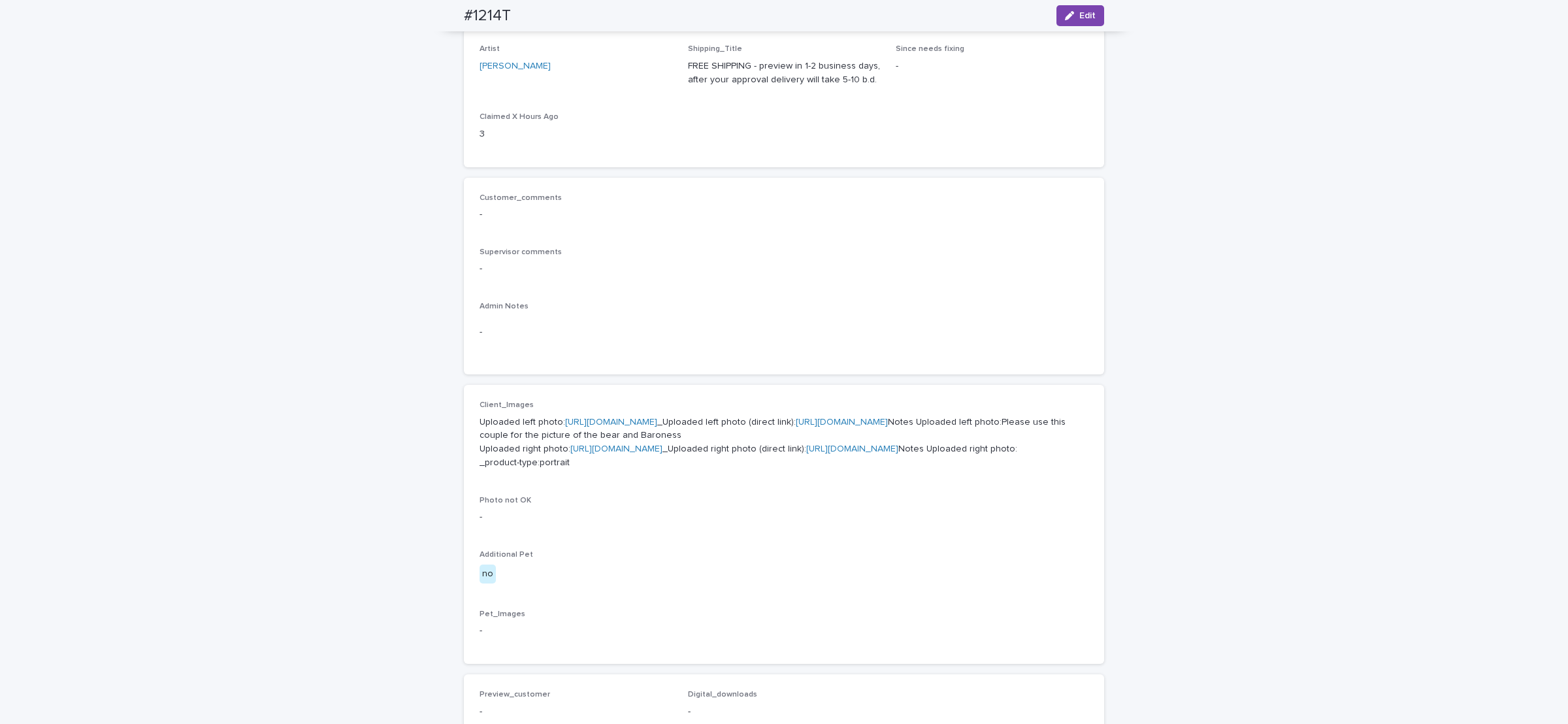
click at [807, 454] on link "https://files.getuploadkit.com/fb9103b9-f7ca-44bf-9857-1dea655e0cff/b86e5cfa-2c…" at bounding box center [853, 448] width 92 height 9
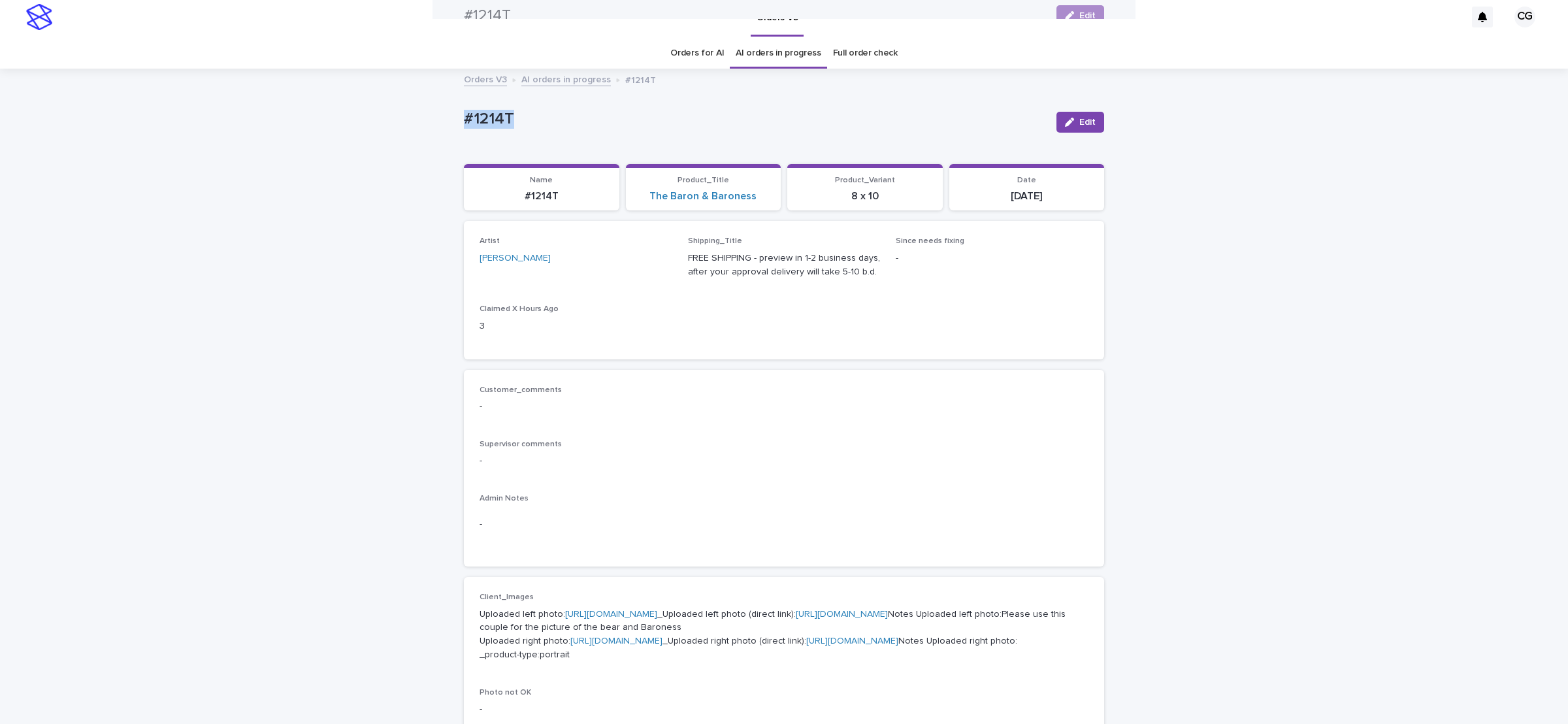
scroll to position [0, 0]
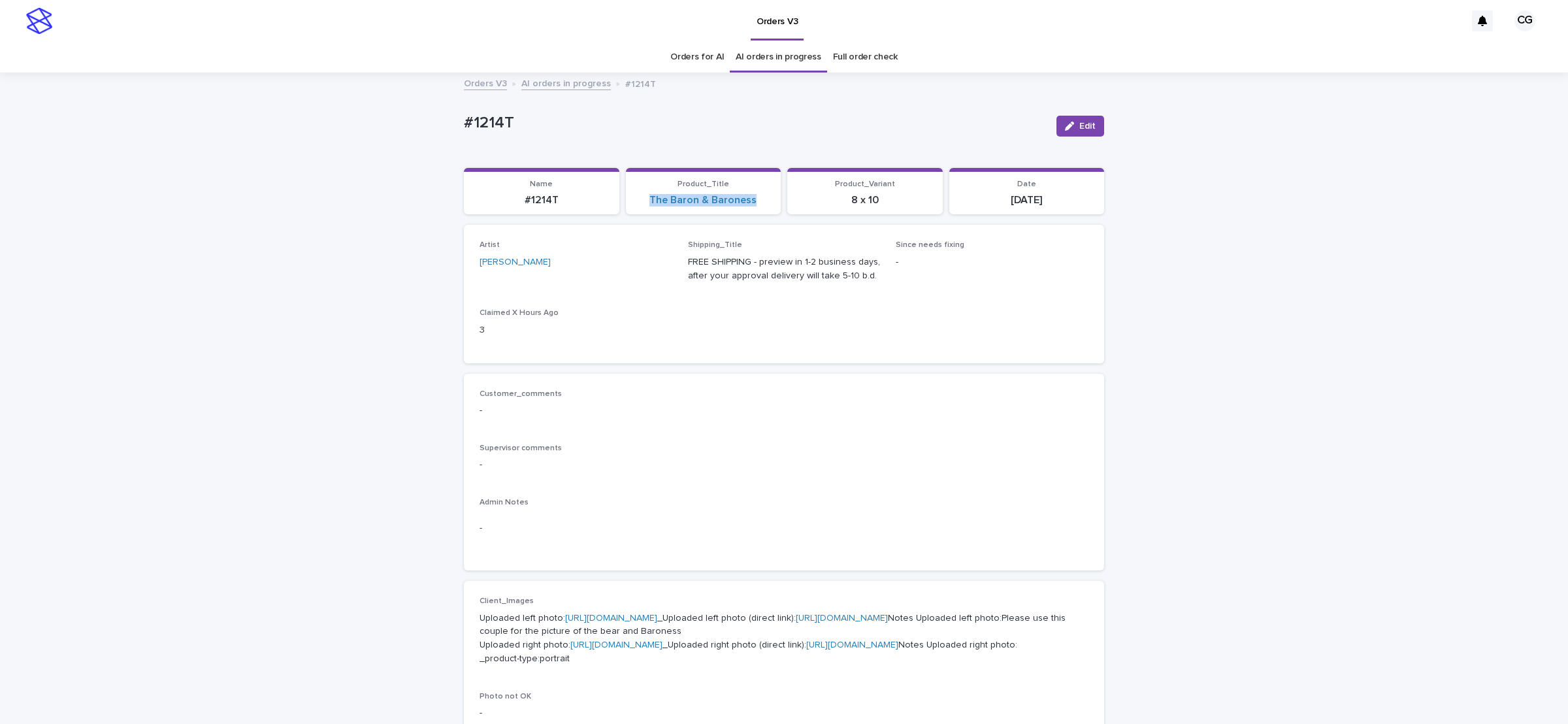
drag, startPoint x: 635, startPoint y: 198, endPoint x: 761, endPoint y: 202, distance: 126.1
click at [761, 204] on div "The Baron & Baroness" at bounding box center [703, 199] width 140 height 12
copy link "The Baron & Baroness"
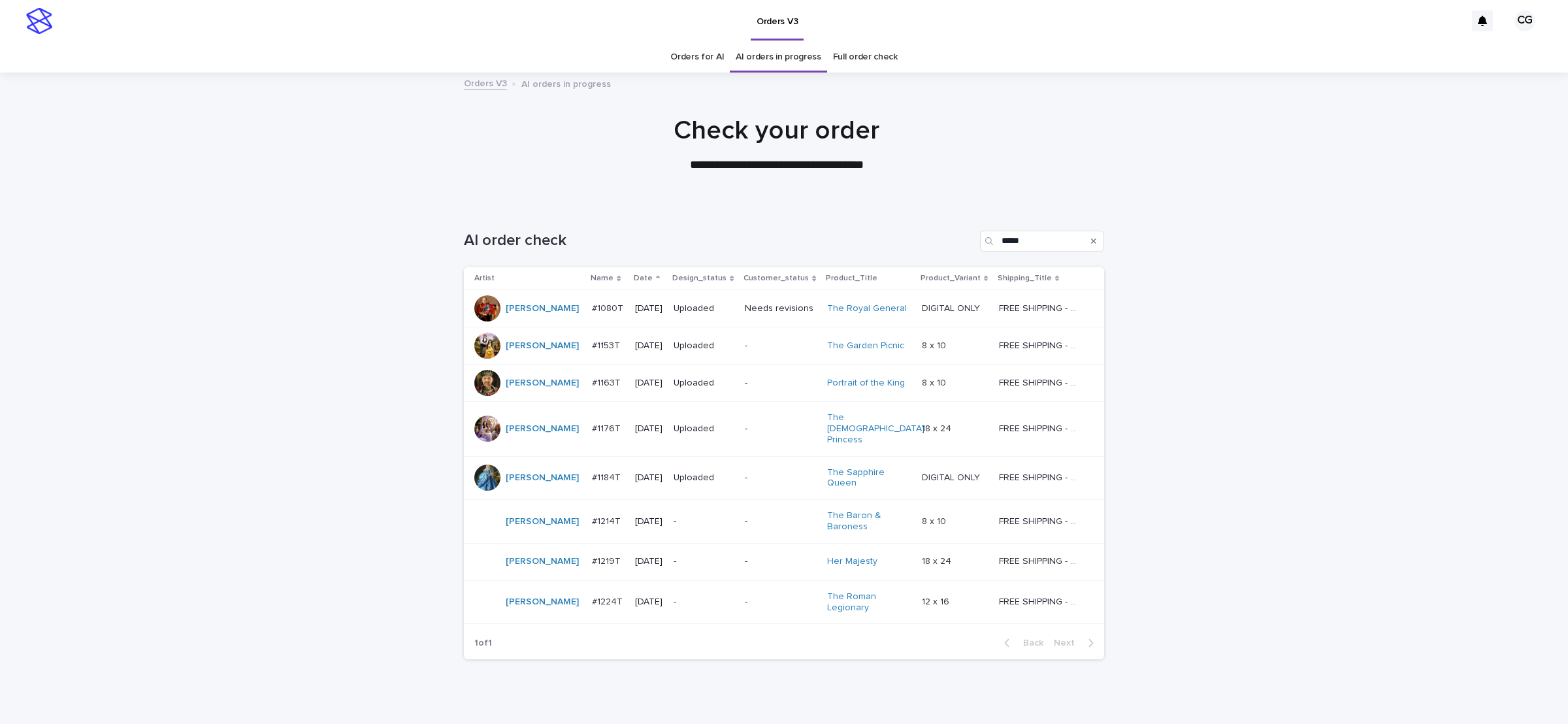
scroll to position [40, 0]
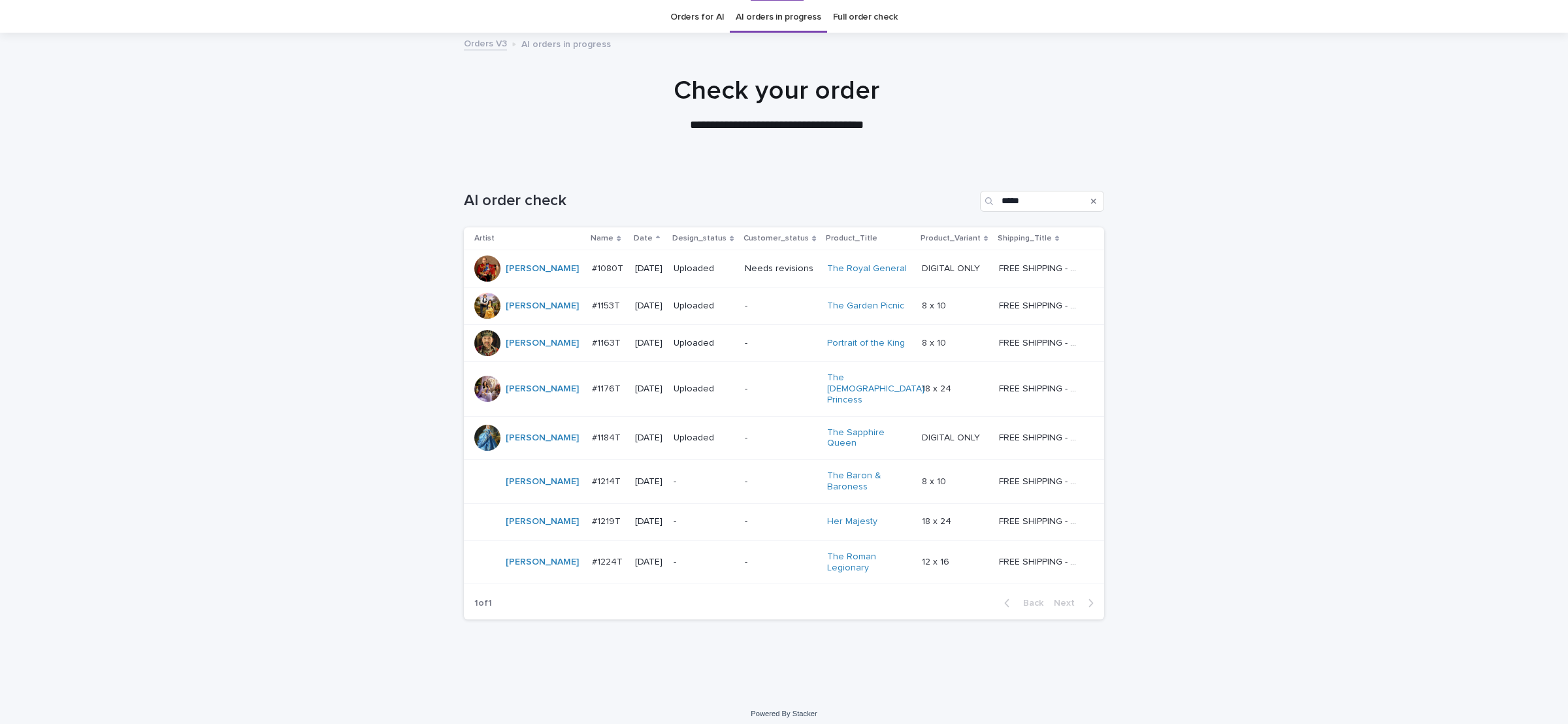
click at [700, 516] on p "-" at bounding box center [703, 521] width 61 height 11
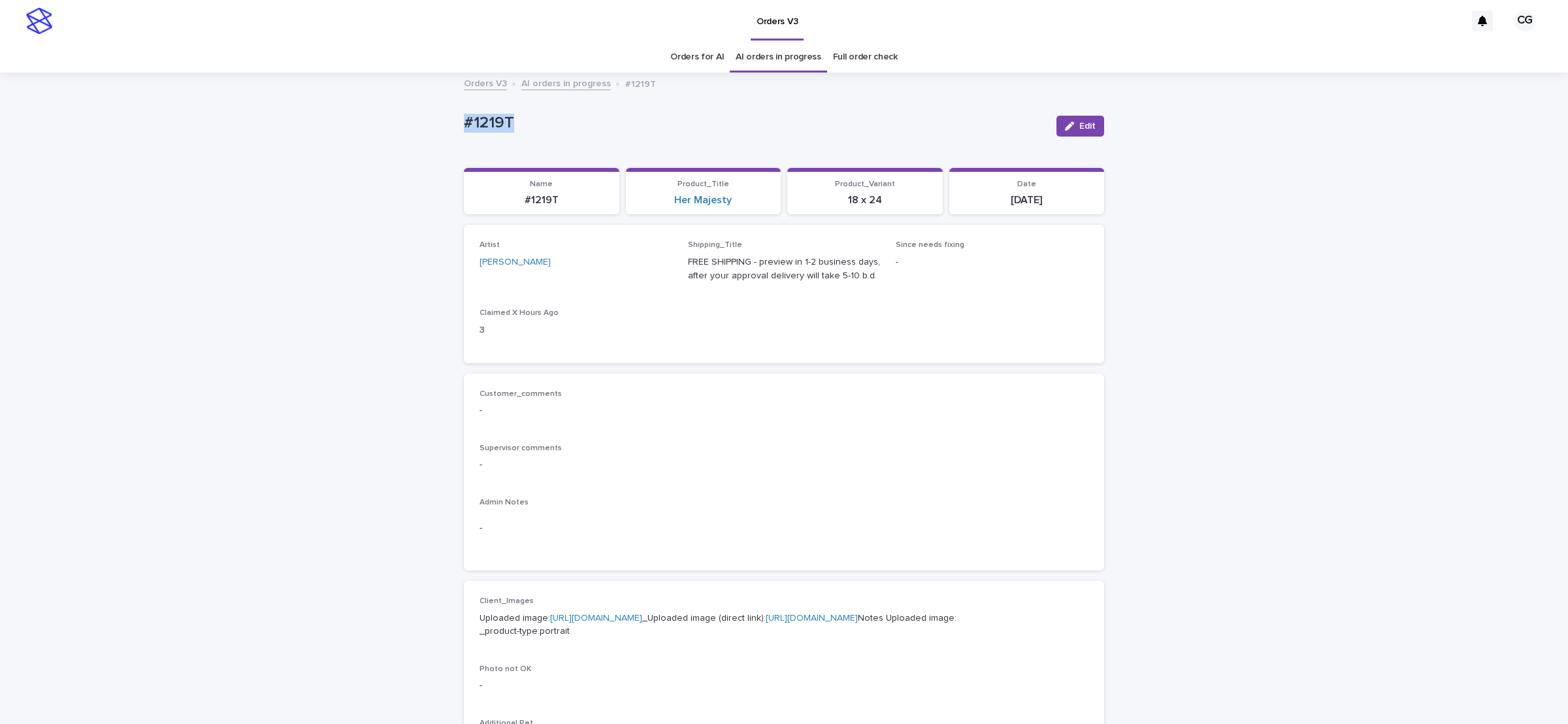
drag, startPoint x: 446, startPoint y: 132, endPoint x: 547, endPoint y: 87, distance: 110.6
click at [529, 122] on div "Loading... Saving… Loading... Saving… #1219T Edit #1219T Edit Sorry, there was …" at bounding box center [784, 668] width 1568 height 1190
copy p "#1219T"
click at [765, 622] on link "https://files.getuploadkit.com/fb9103b9-f7ca-44bf-9857-1dea655e0cff/5003b329-74…" at bounding box center [811, 617] width 92 height 9
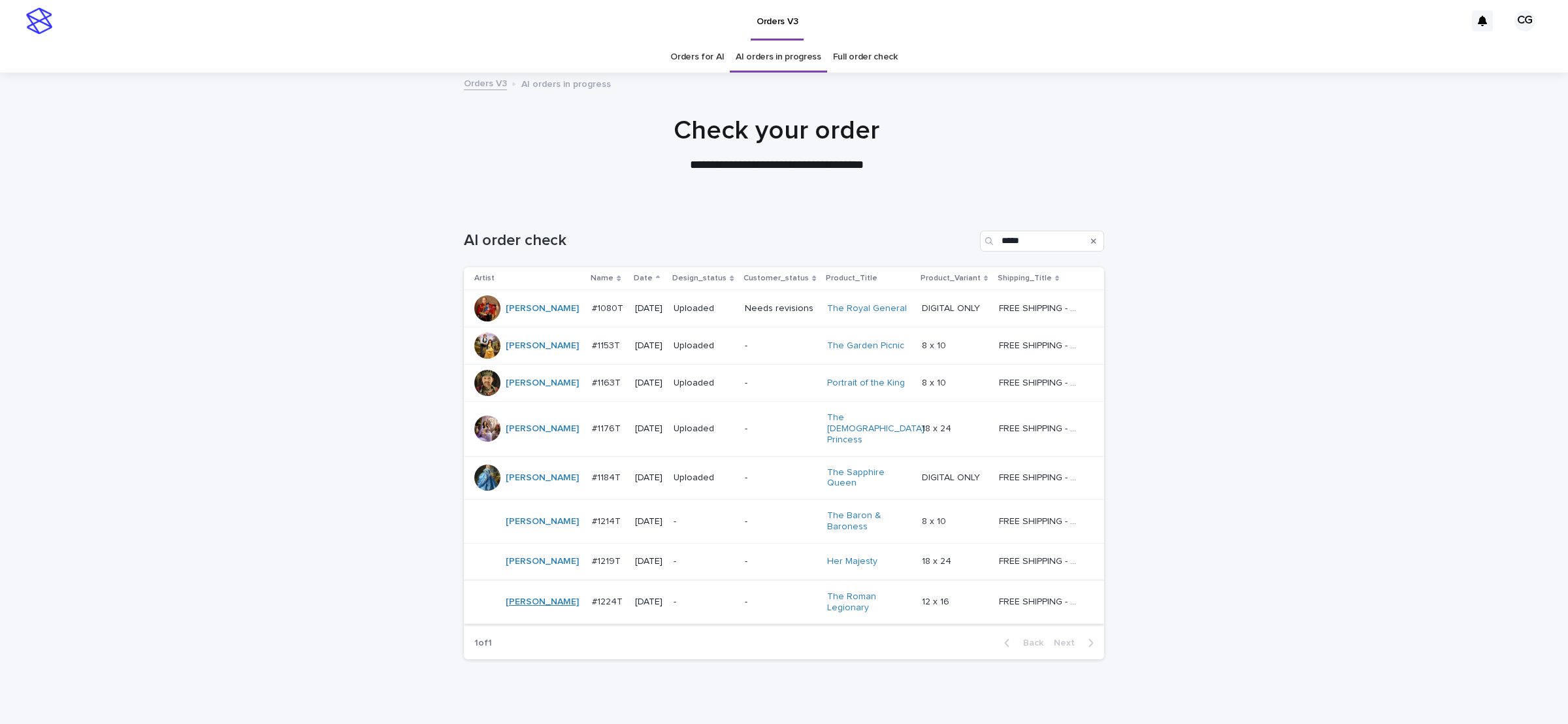
scroll to position [40, 0]
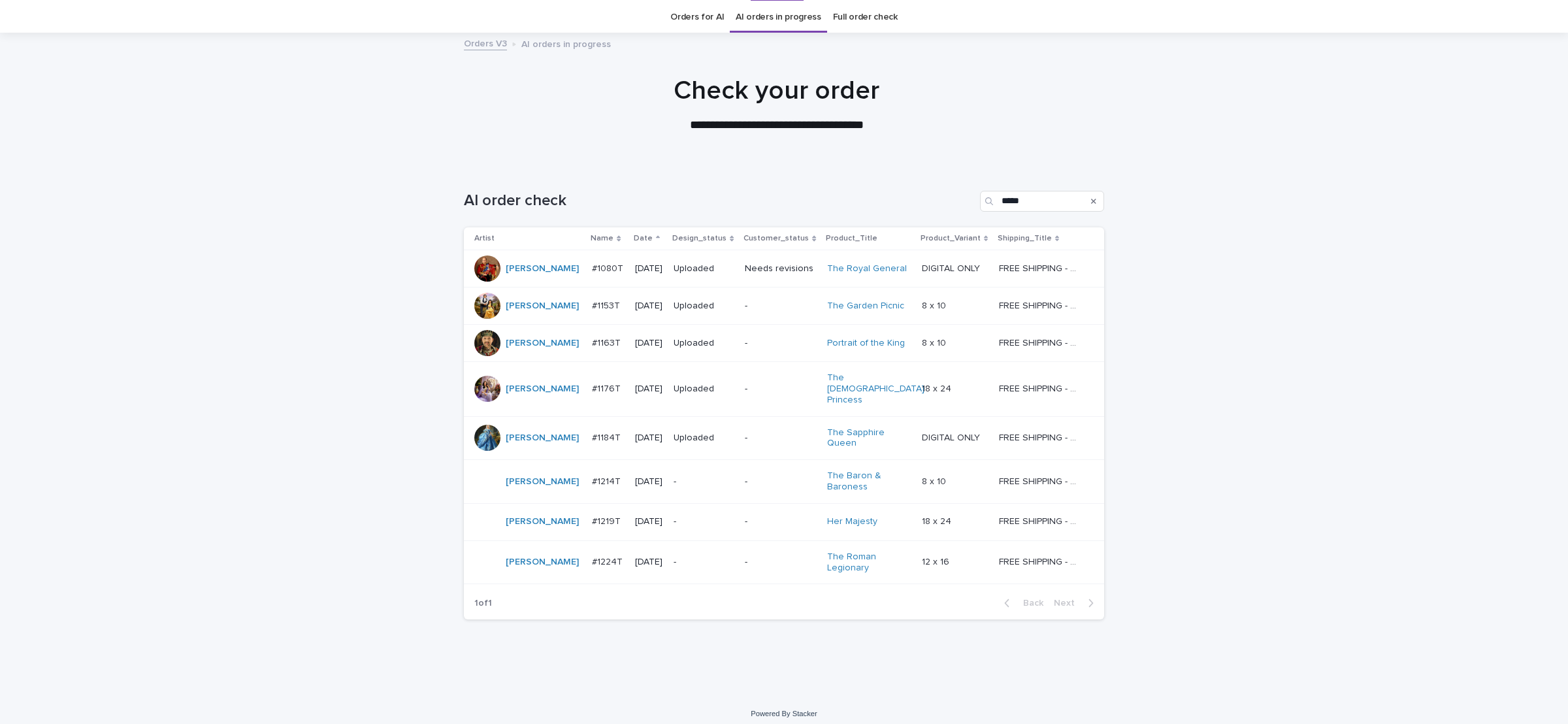
click at [722, 546] on td "-" at bounding box center [704, 562] width 71 height 44
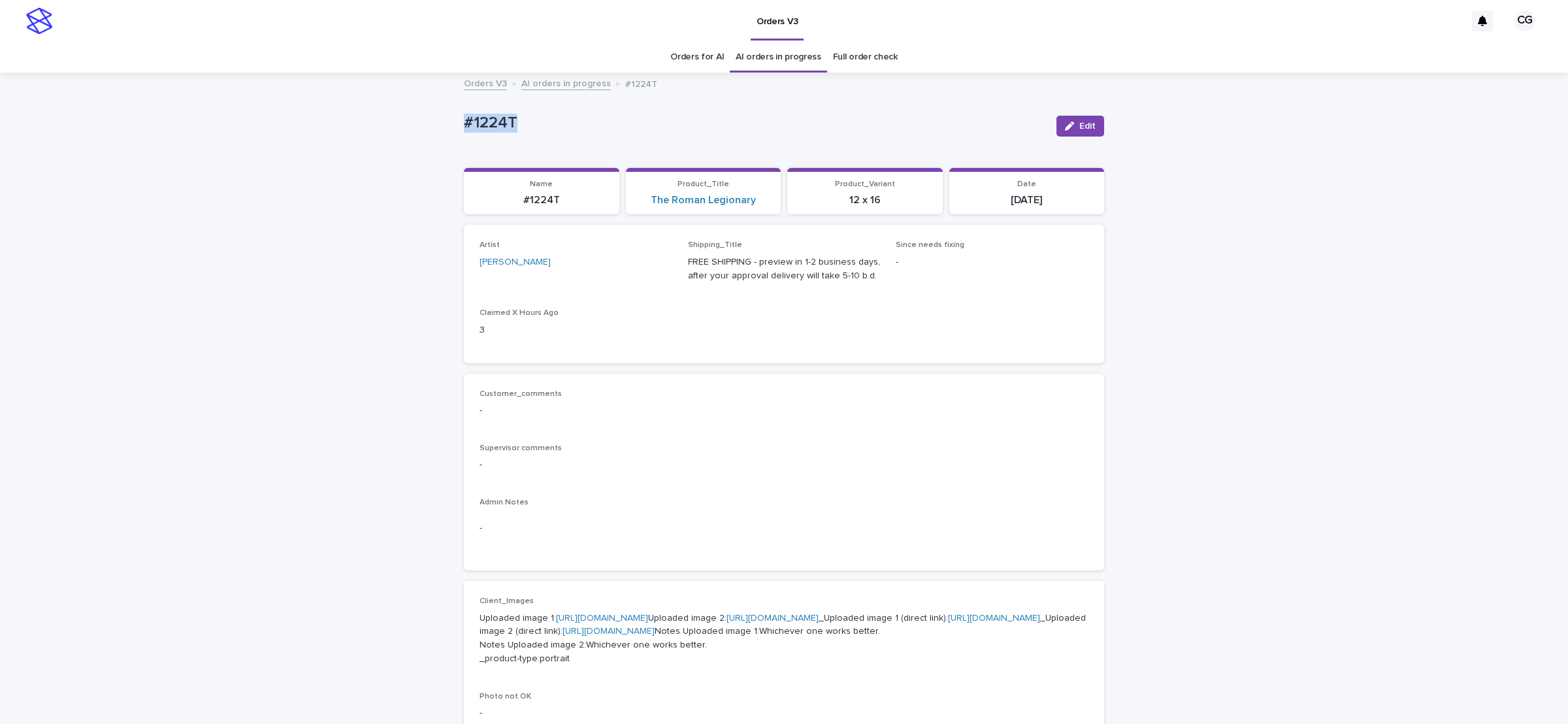
drag, startPoint x: 437, startPoint y: 128, endPoint x: 526, endPoint y: 136, distance: 89.4
click at [526, 136] on div "Loading... Saving… Loading... Saving… #1224T Edit #1224T Edit Sorry, there was …" at bounding box center [784, 682] width 1568 height 1217
copy p "#1224T"
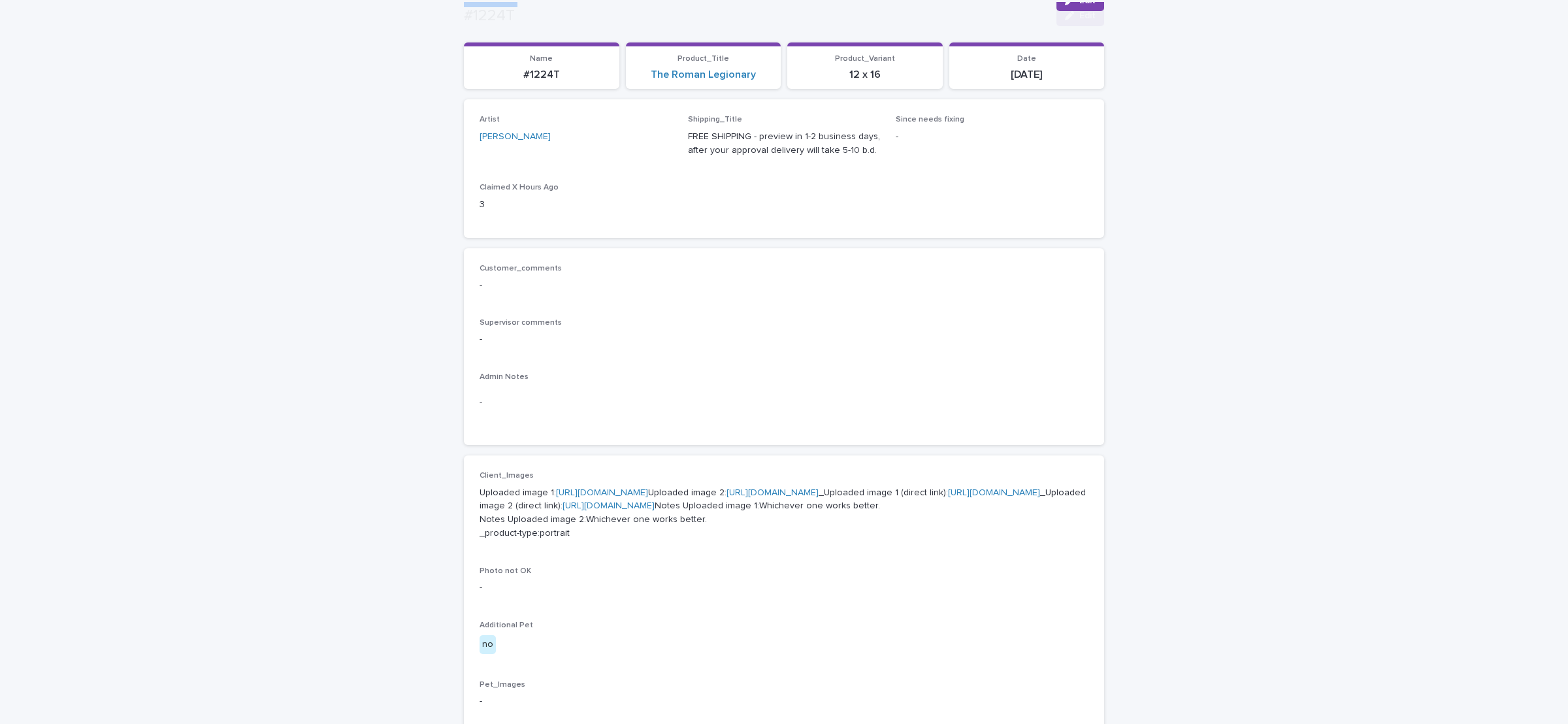
scroll to position [392, 0]
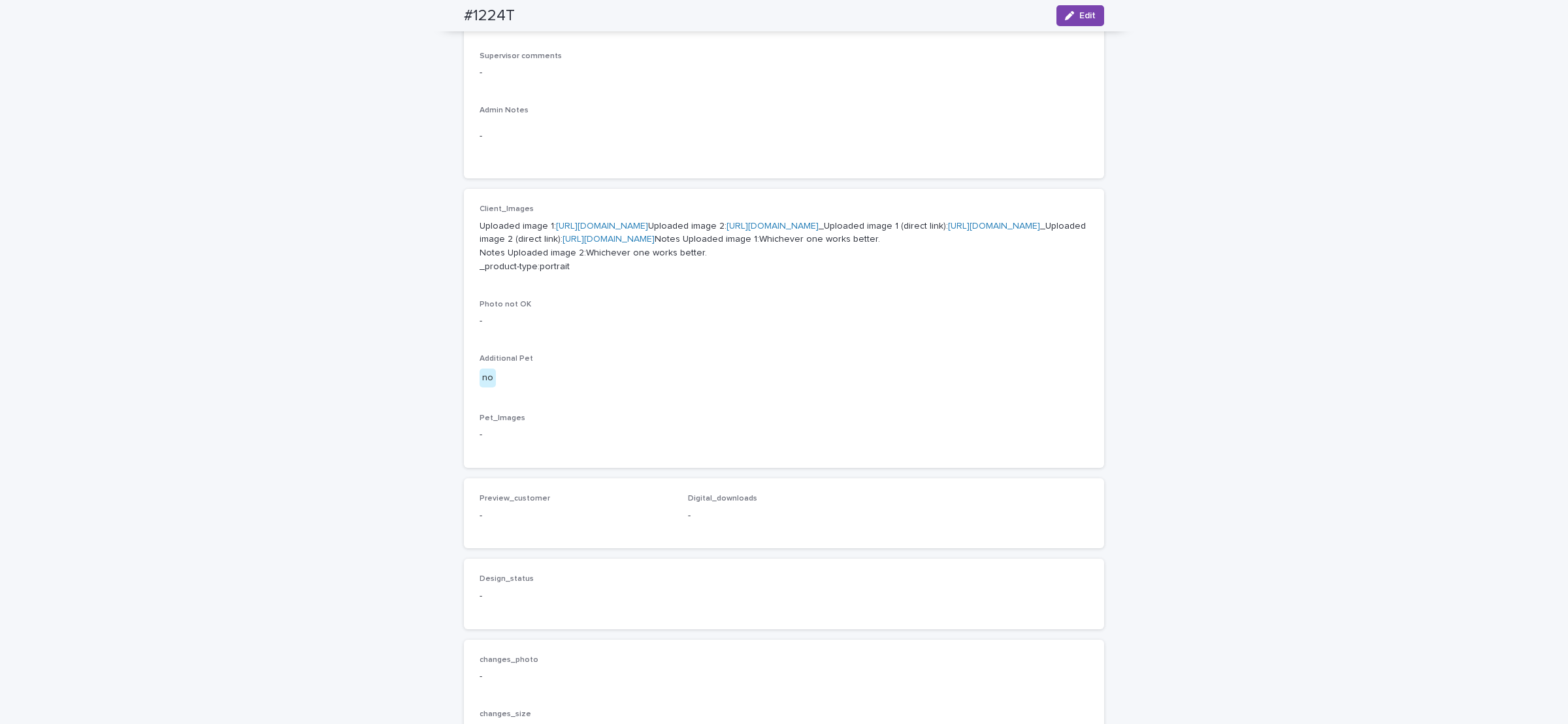
click at [727, 231] on link "https://cdn.shopify.com-uploadkit.app/s/files/1/0033/4807/0511/files/download.h…" at bounding box center [773, 225] width 92 height 9
click at [635, 244] on link "https://files.getuploadkit.com/fb9103b9-f7ca-44bf-9857-1dea655e0cff/8a83768f-ac…" at bounding box center [609, 238] width 92 height 9
click at [948, 231] on link "https://files.getuploadkit.com/fb9103b9-f7ca-44bf-9857-1dea655e0cff/f92135d1-ae…" at bounding box center [994, 225] width 92 height 9
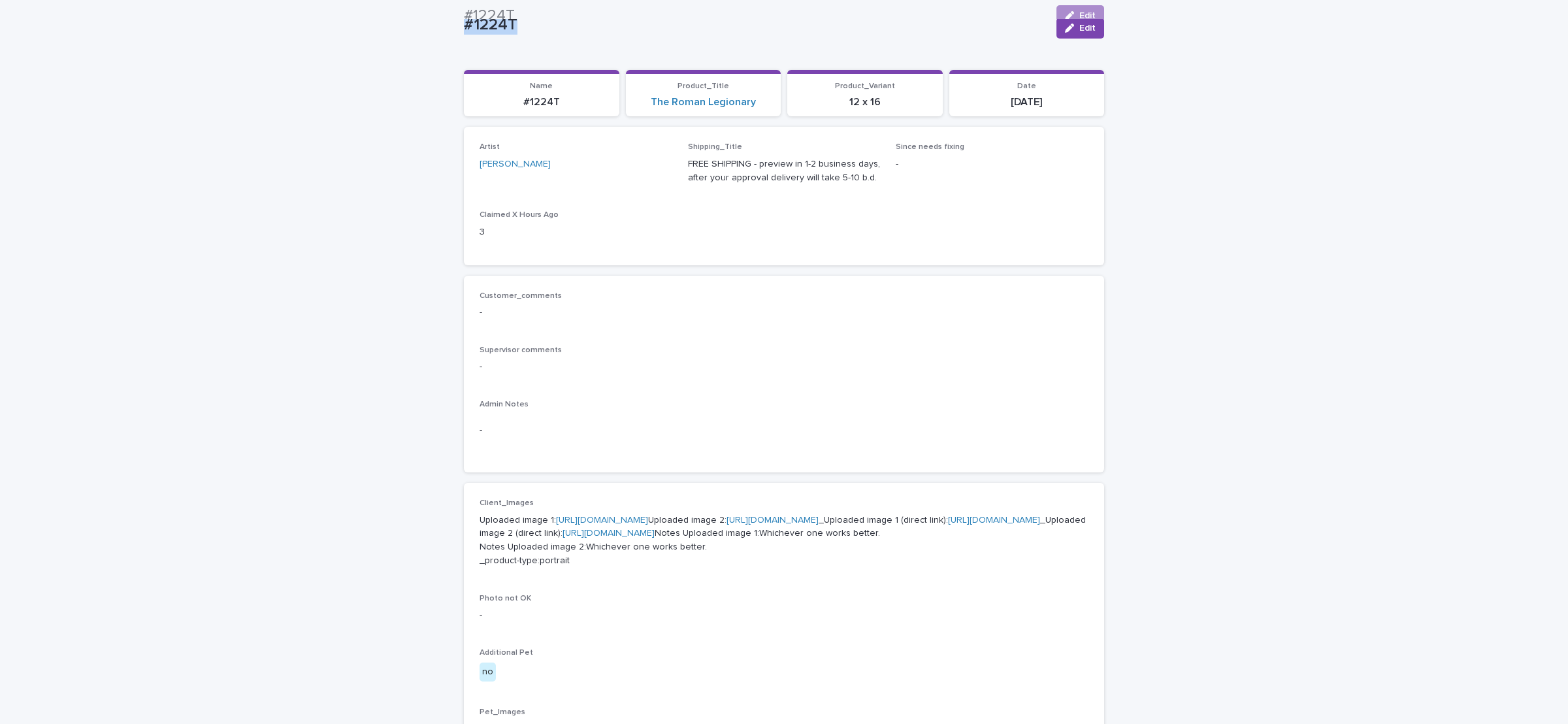
scroll to position [0, 0]
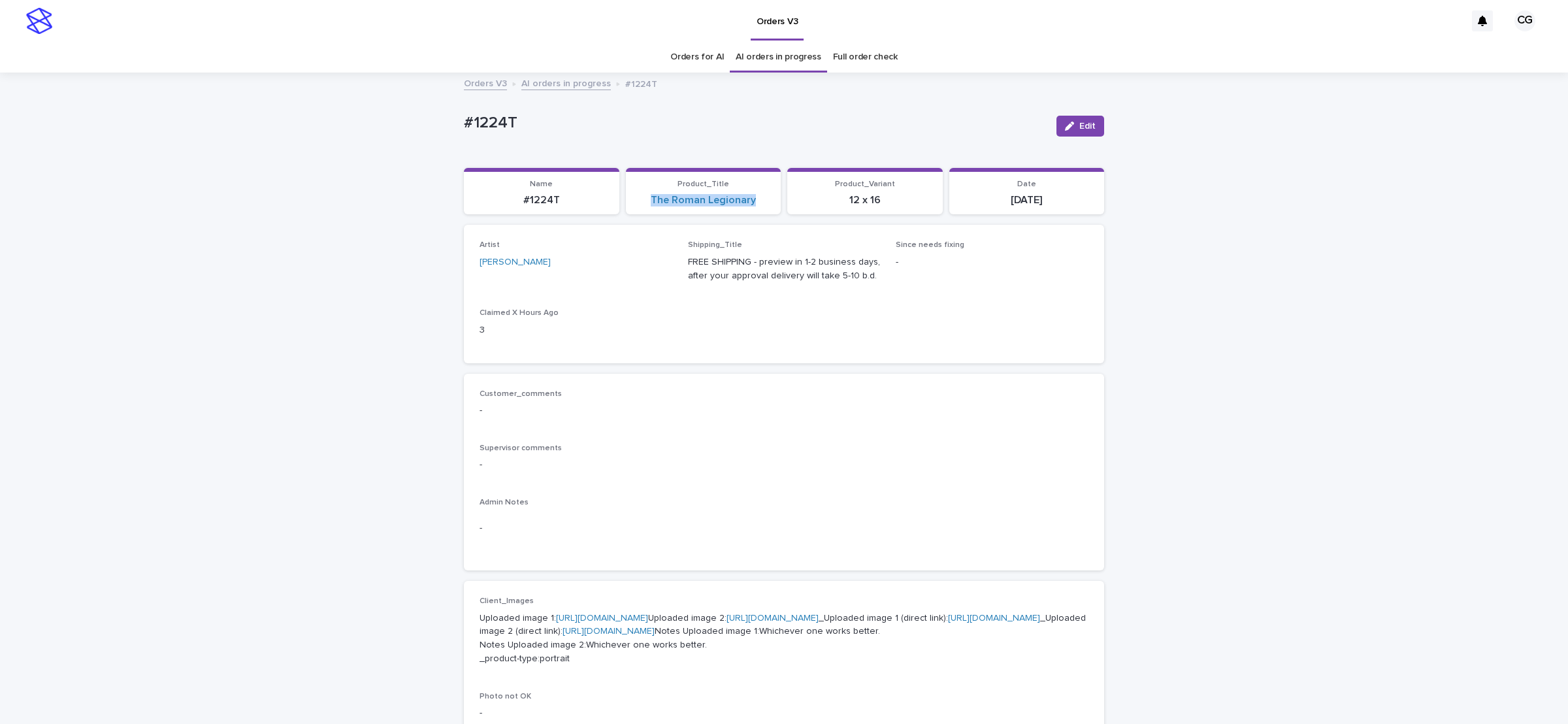
drag, startPoint x: 625, startPoint y: 202, endPoint x: 747, endPoint y: 198, distance: 122.1
click at [749, 206] on div "The Roman Legionary" at bounding box center [703, 199] width 140 height 12
copy link "The Roman Legionary"
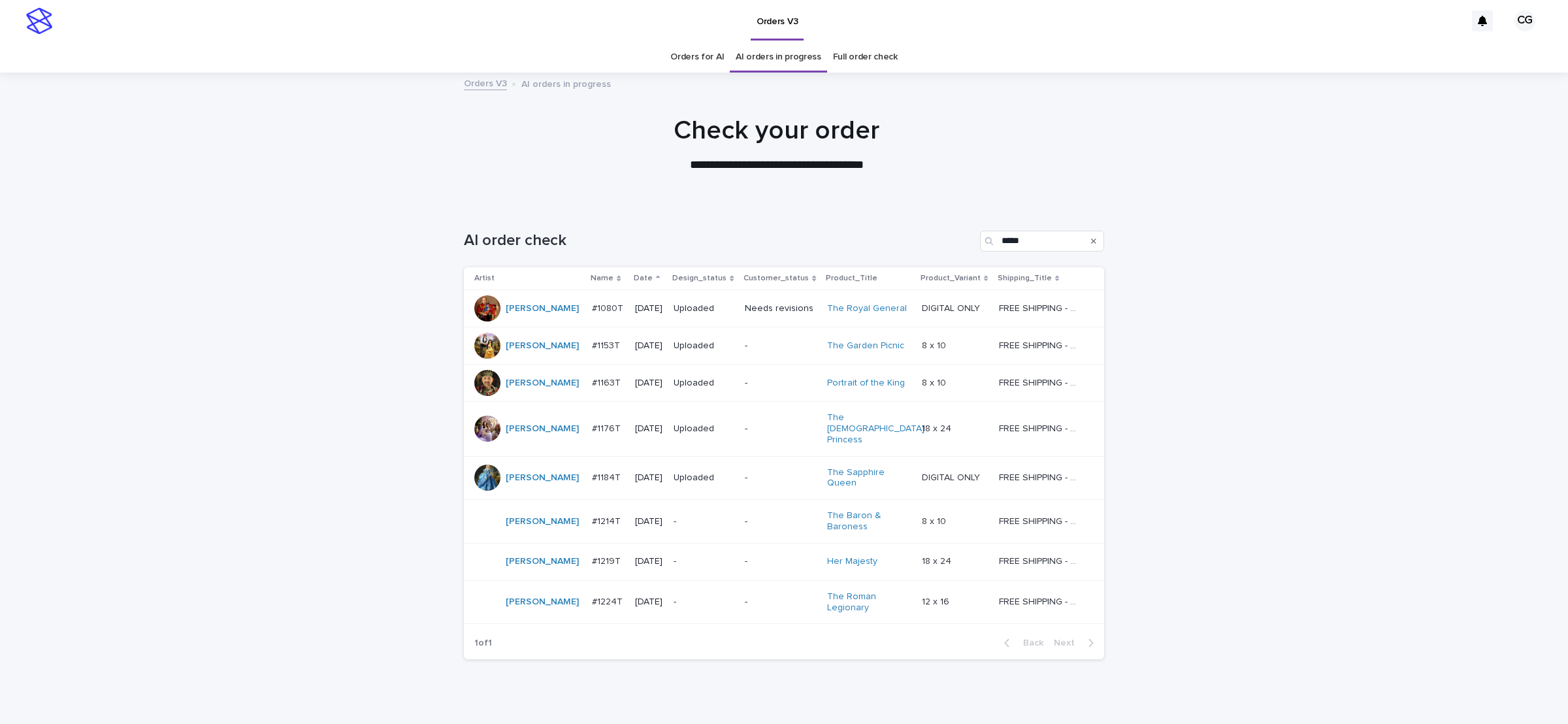
scroll to position [40, 0]
